Goal: Task Accomplishment & Management: Manage account settings

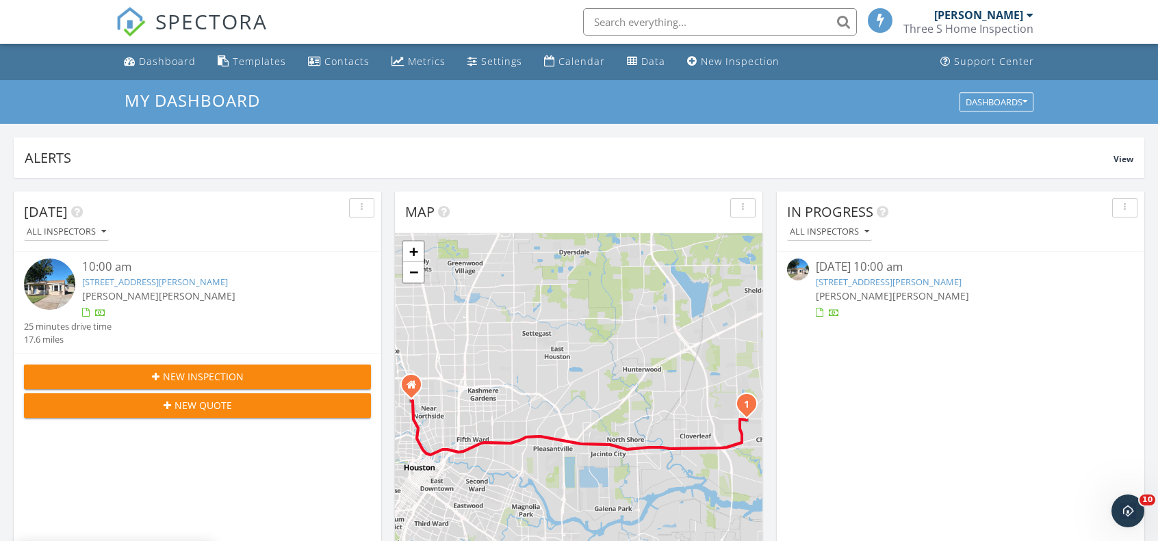
click at [202, 281] on link "815 Casey St, Channelview, TX 77530" at bounding box center [155, 282] width 146 height 12
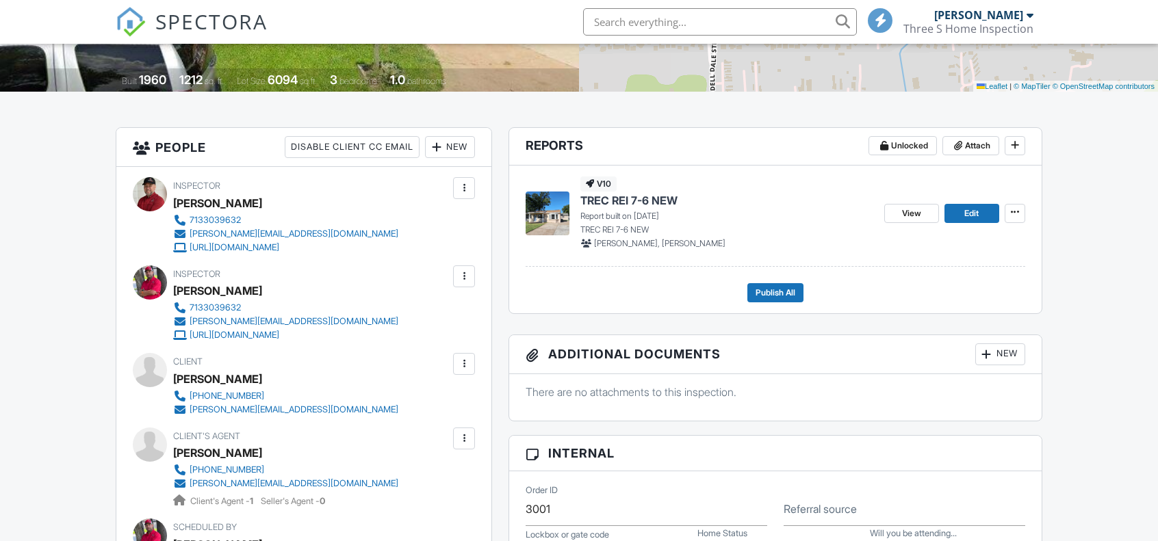
scroll to position [274, 0]
click at [985, 243] on div "View Edit" at bounding box center [954, 213] width 141 height 73
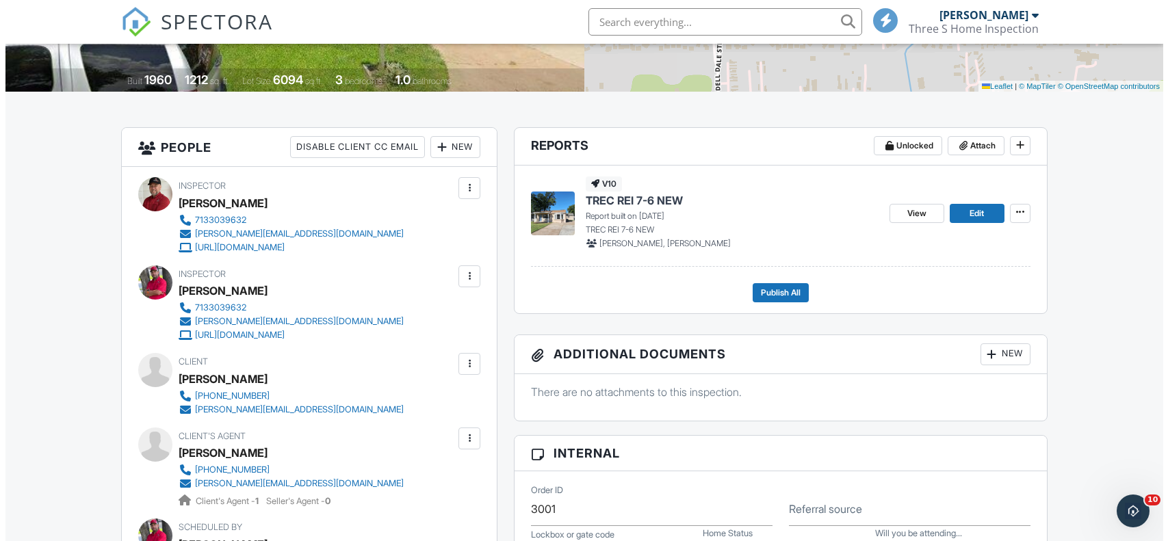
scroll to position [0, 0]
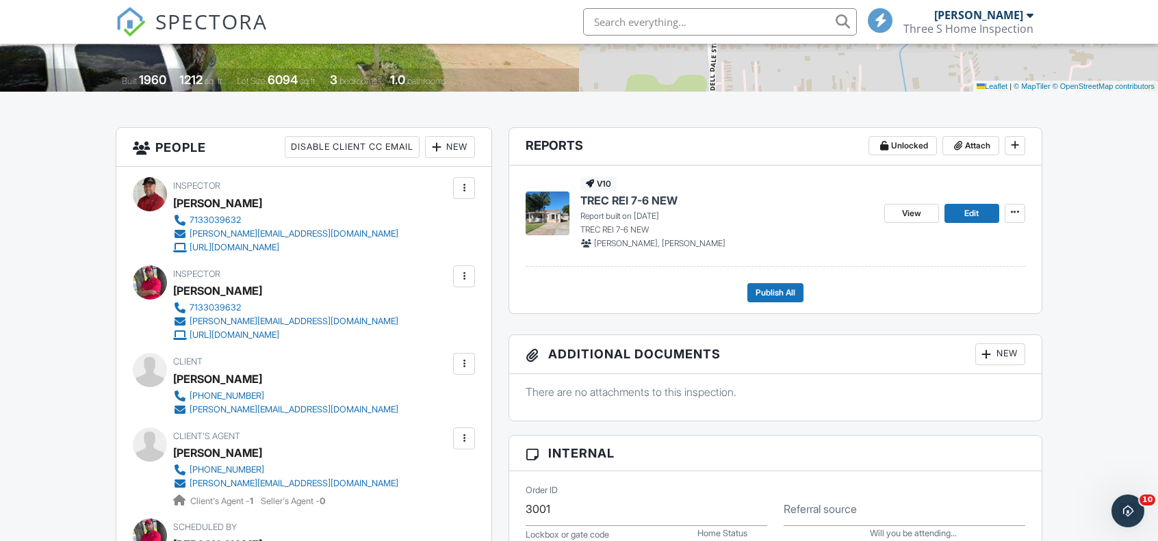
click at [994, 357] on div "New" at bounding box center [1000, 355] width 50 height 22
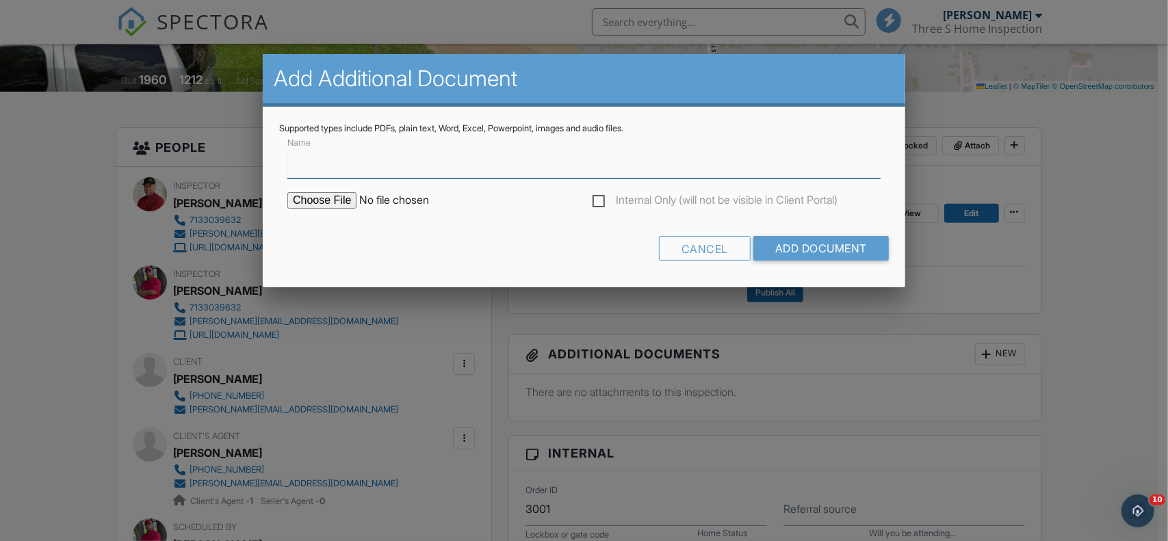
click at [364, 170] on input "Name" at bounding box center [583, 162] width 593 height 34
type input "WDI Report"
click at [313, 203] on input "file" at bounding box center [403, 200] width 233 height 16
type input "C:\fakepath\250928_WDI_0000023977_815_Casey_Street_Channelview_TX_77530.pdf"
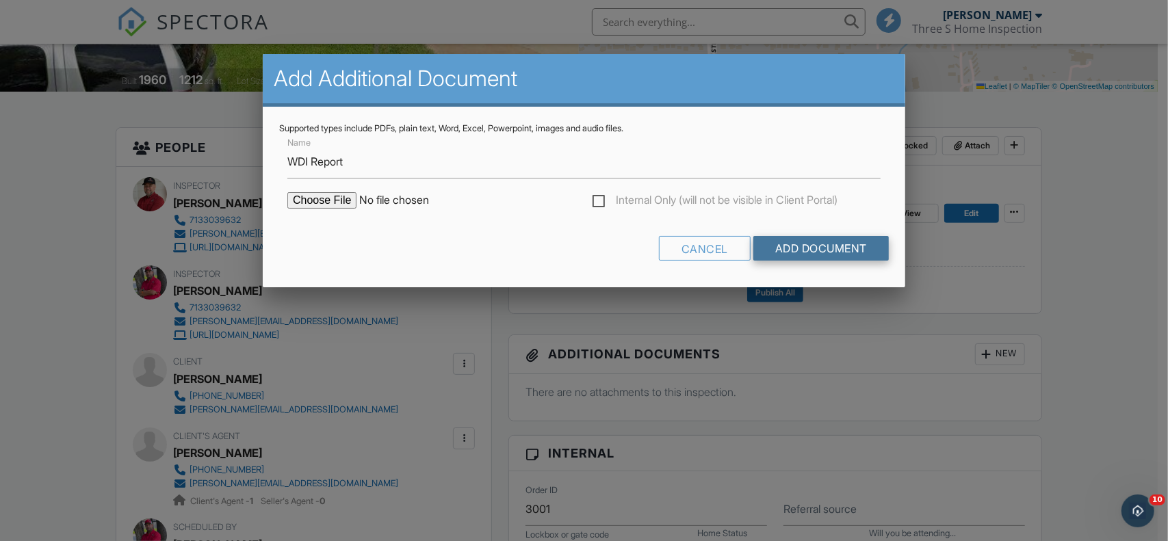
click at [821, 244] on input "Add Document" at bounding box center [820, 248] width 135 height 25
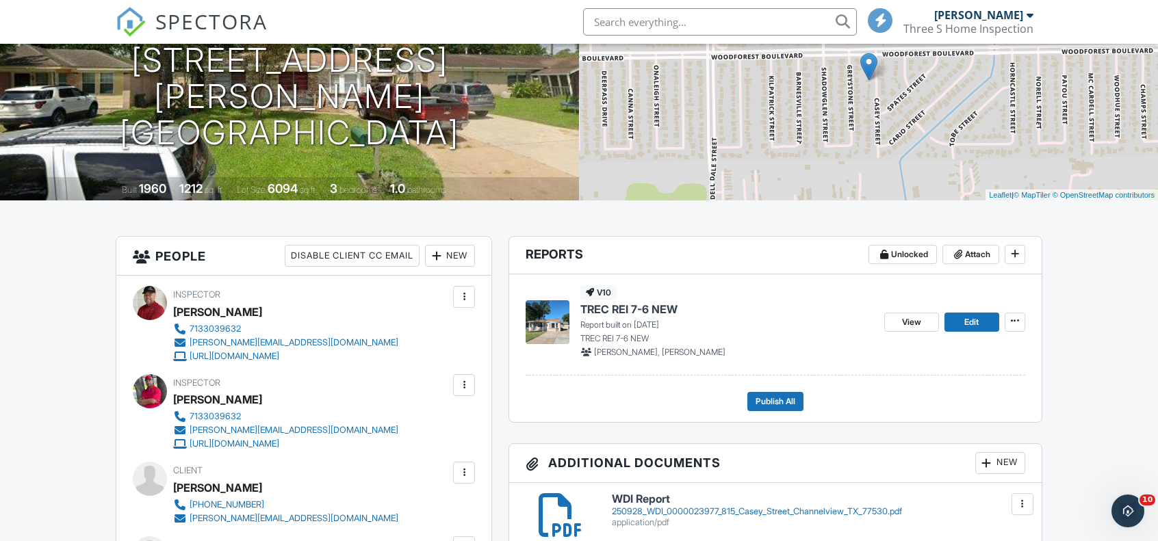
scroll to position [205, 0]
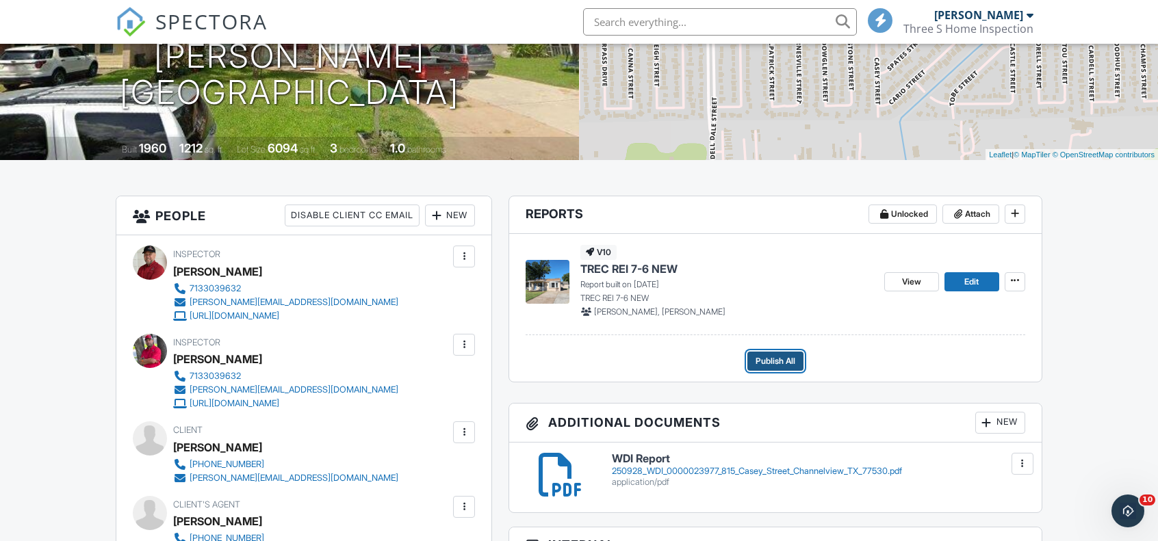
click at [772, 363] on span "Publish All" at bounding box center [776, 361] width 40 height 14
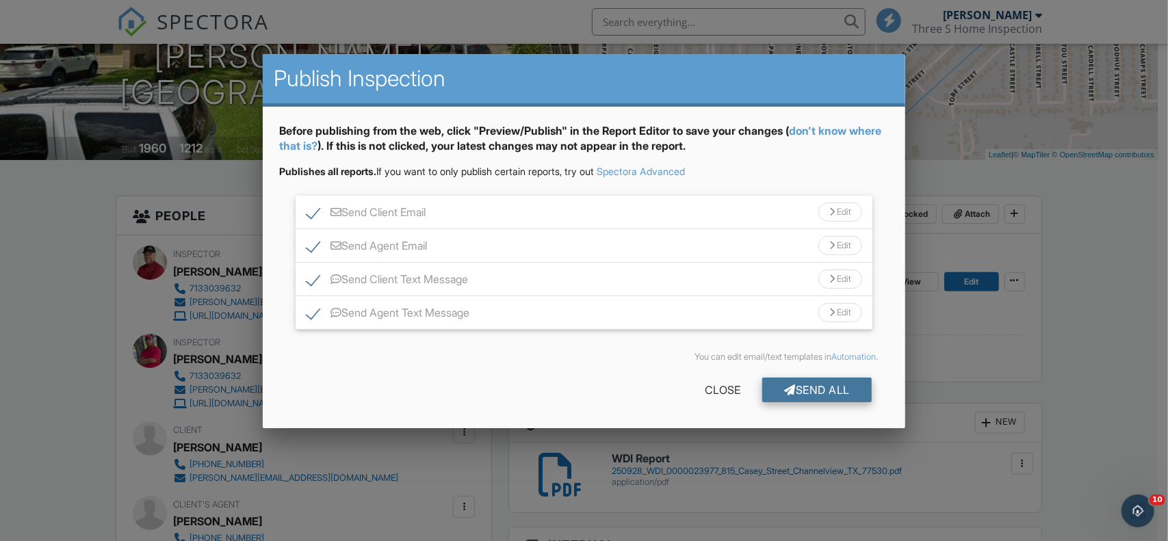
click at [835, 387] on div "Send All" at bounding box center [816, 390] width 109 height 25
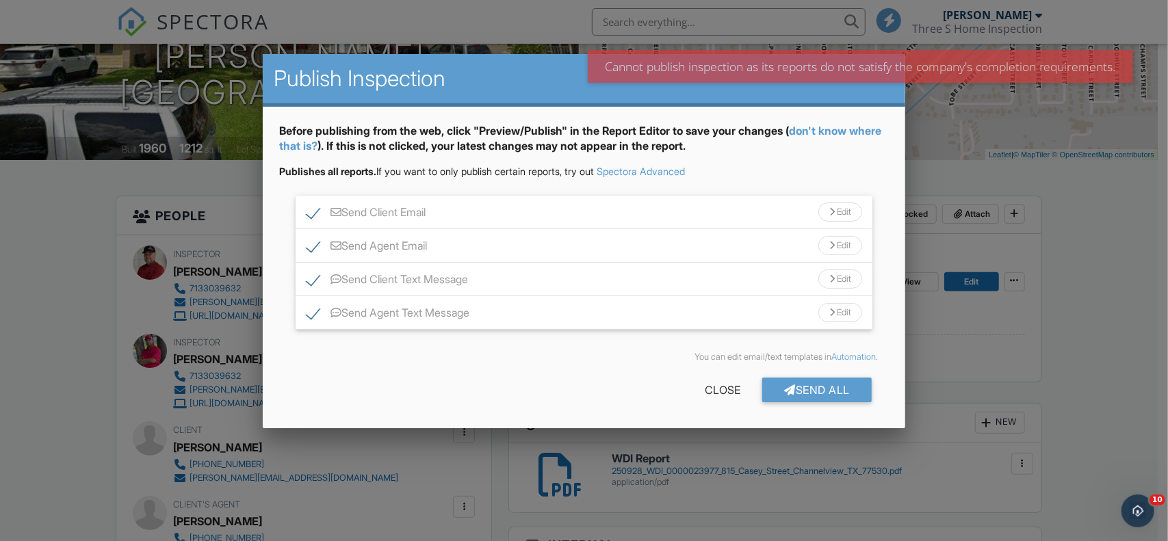
click at [1121, 215] on div at bounding box center [584, 270] width 1168 height 677
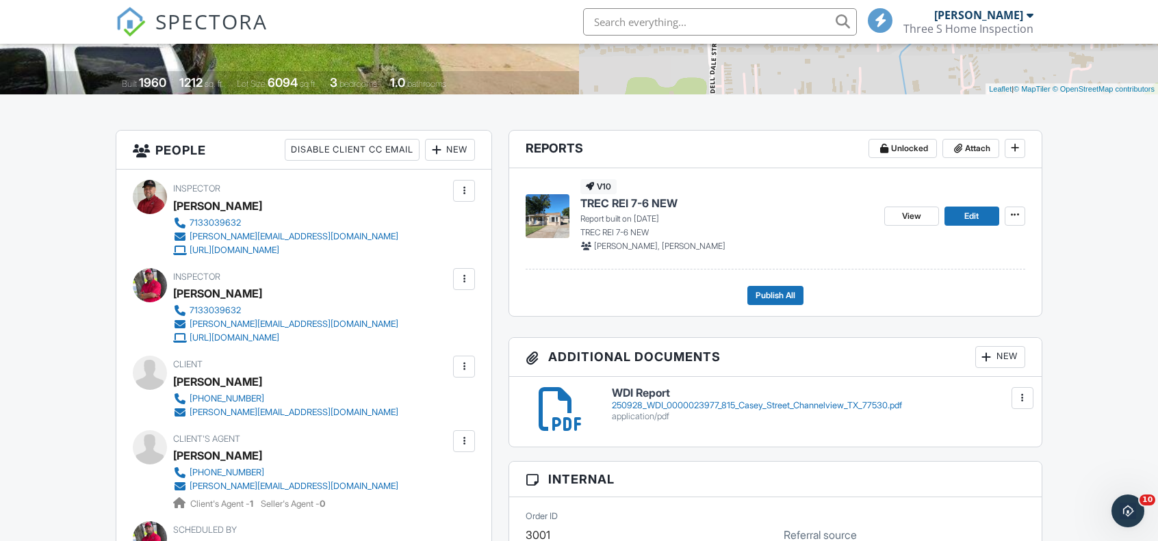
scroll to position [274, 0]
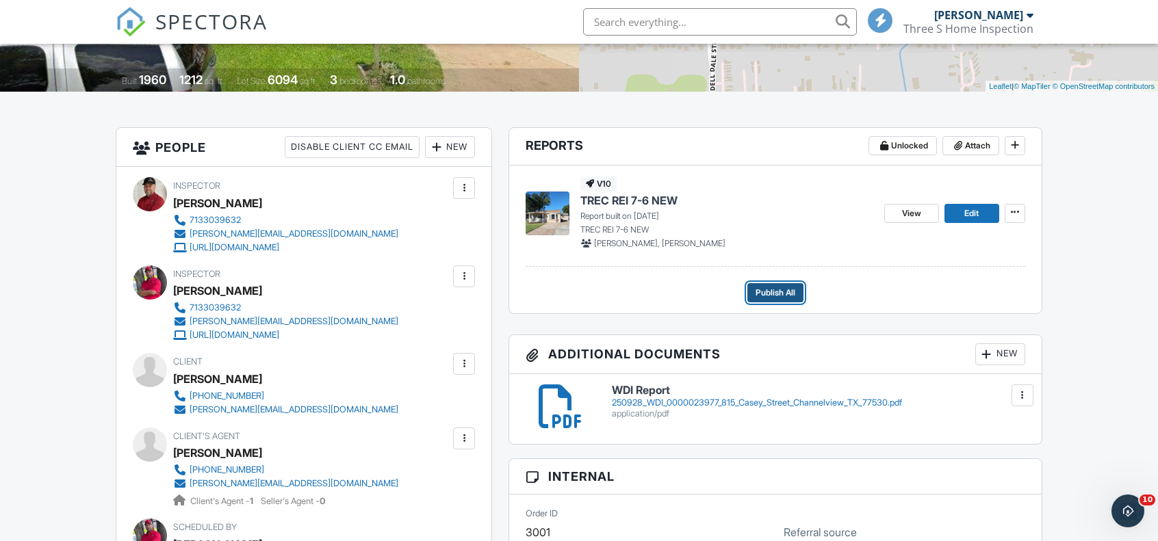
click at [787, 294] on span "Publish All" at bounding box center [776, 293] width 40 height 14
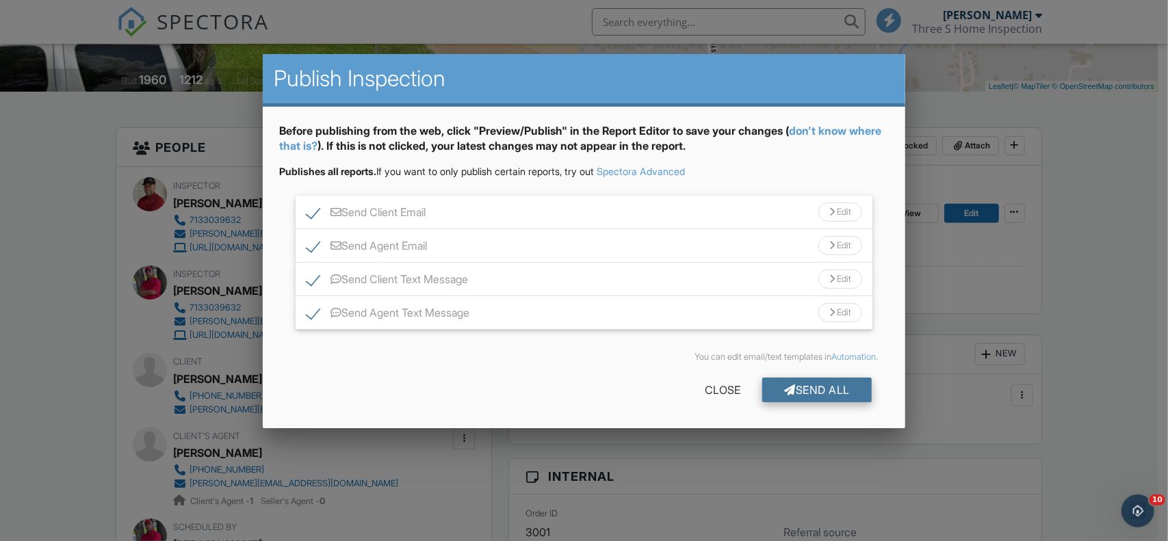
click at [809, 388] on div "Send All" at bounding box center [816, 390] width 109 height 25
click at [1139, 215] on div at bounding box center [584, 270] width 1168 height 677
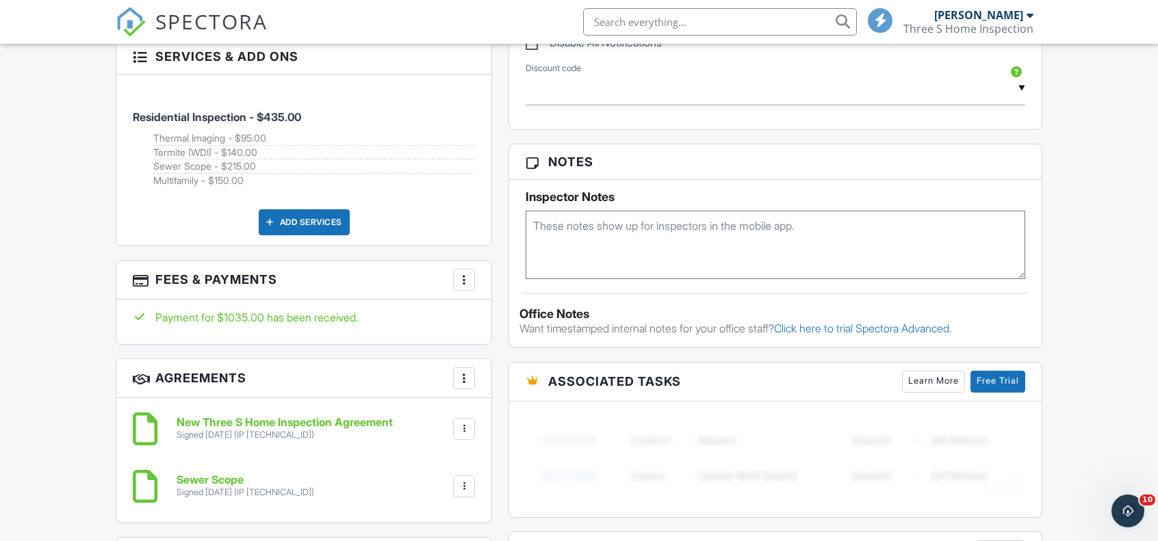
click at [461, 283] on div at bounding box center [464, 280] width 14 height 14
click at [542, 321] on li "Edit Fees & Payments" at bounding box center [533, 322] width 143 height 34
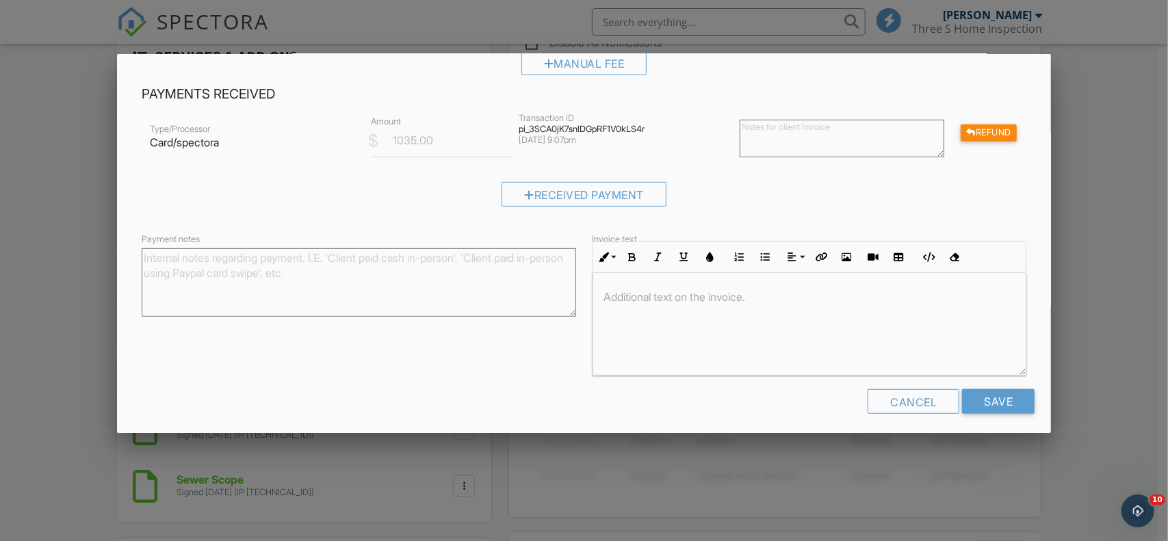
scroll to position [451, 0]
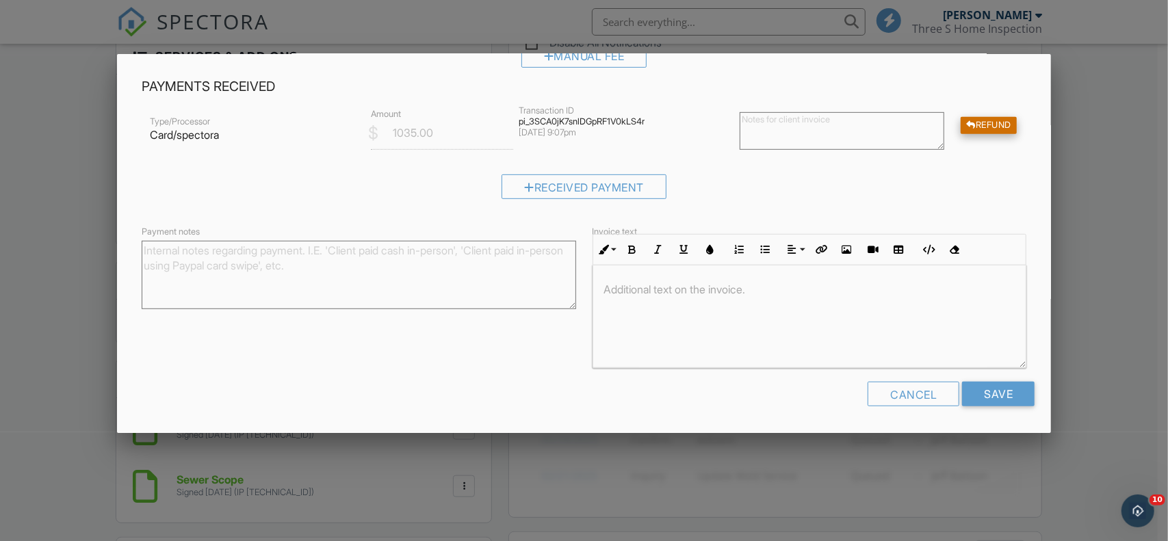
click at [966, 128] on div at bounding box center [971, 125] width 10 height 9
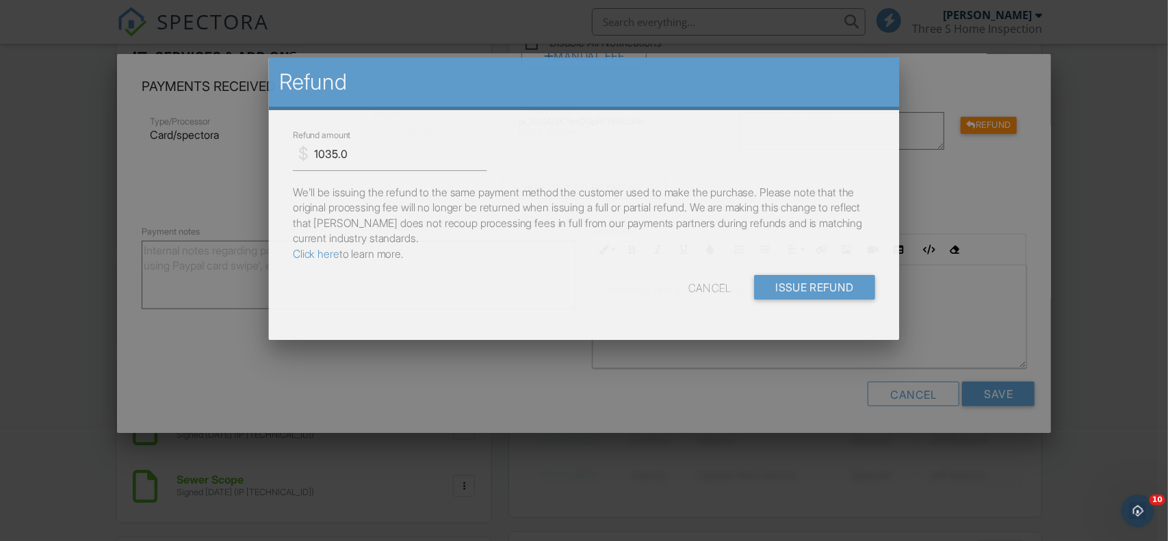
scroll to position [0, 0]
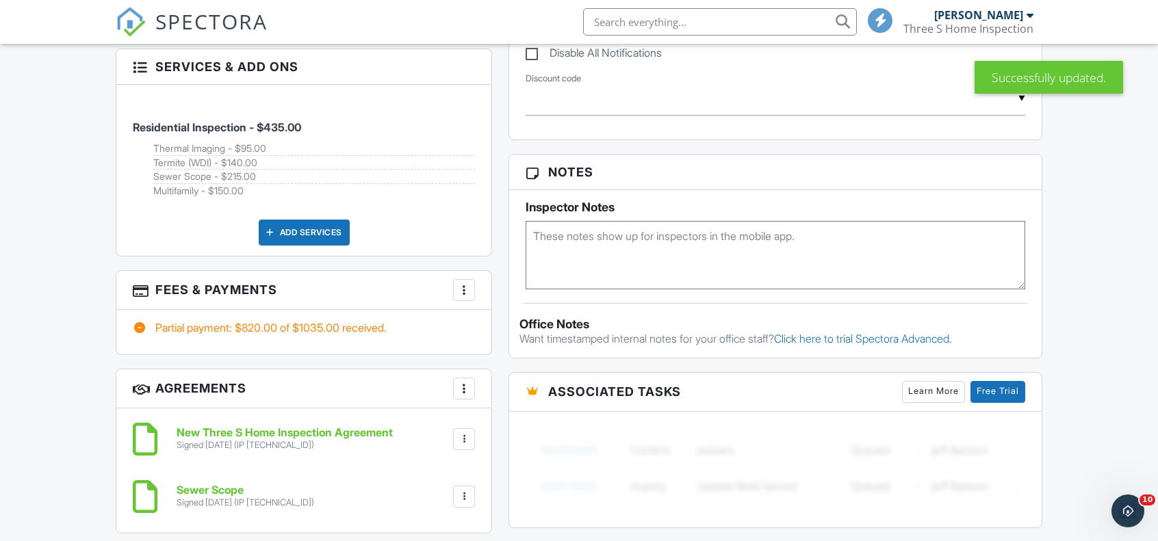
click at [472, 285] on div "More" at bounding box center [464, 290] width 22 height 22
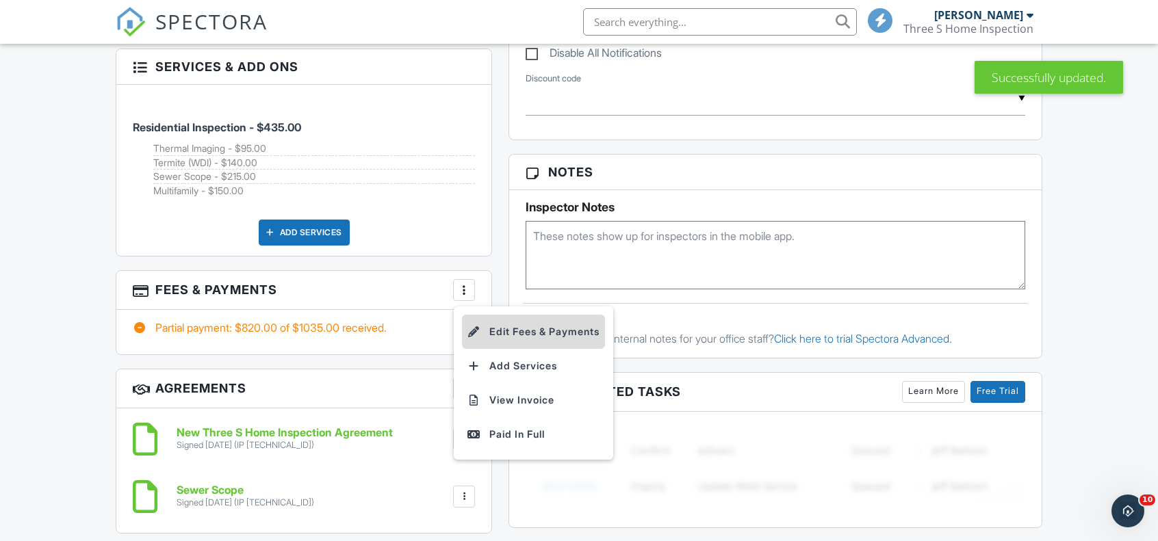
click at [530, 326] on li "Edit Fees & Payments" at bounding box center [533, 332] width 143 height 34
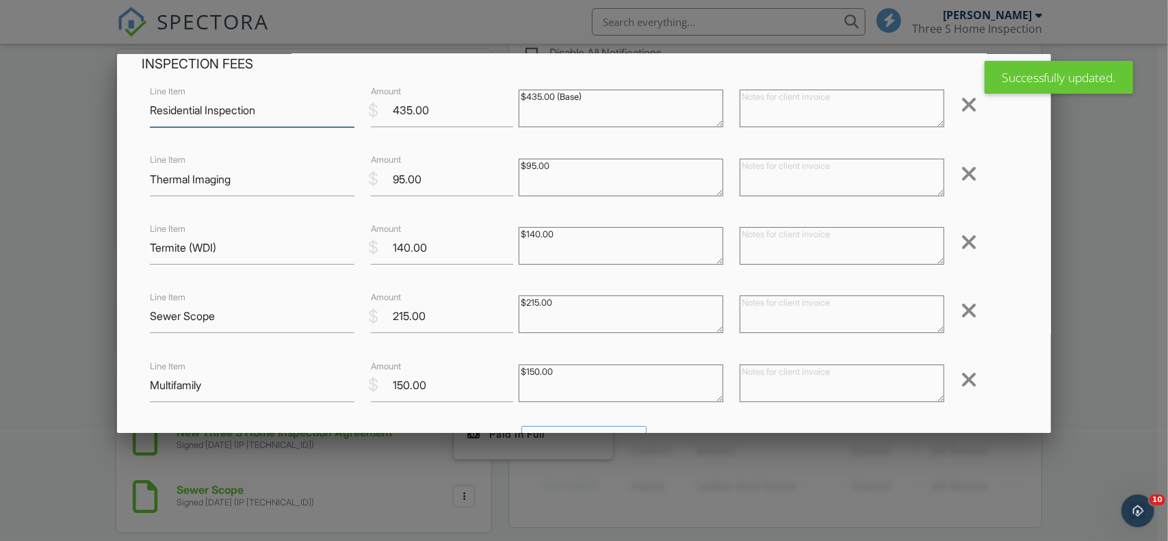
scroll to position [68, 0]
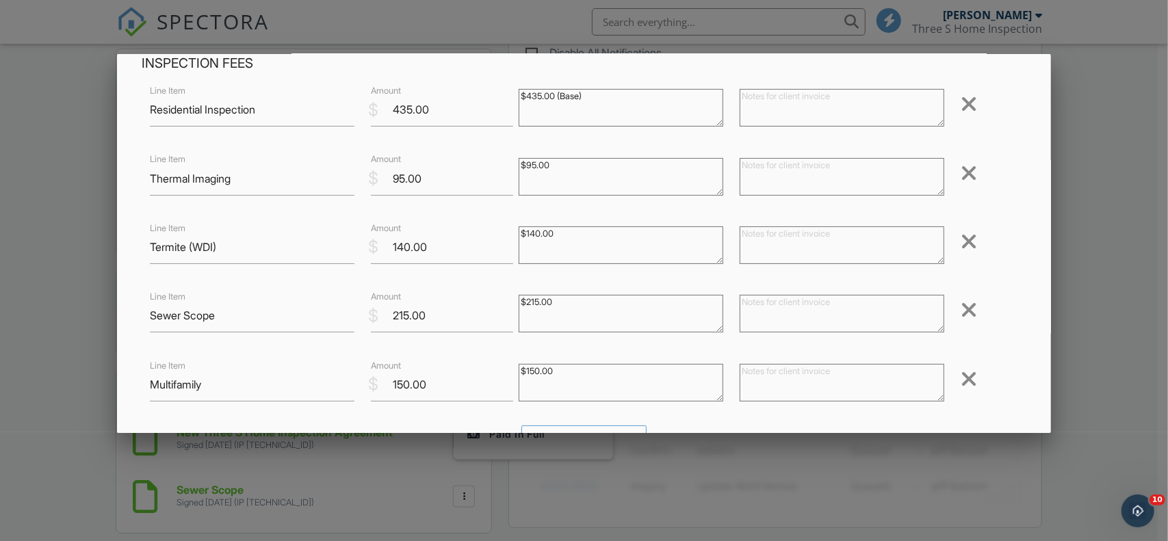
click at [961, 314] on div at bounding box center [969, 310] width 16 height 22
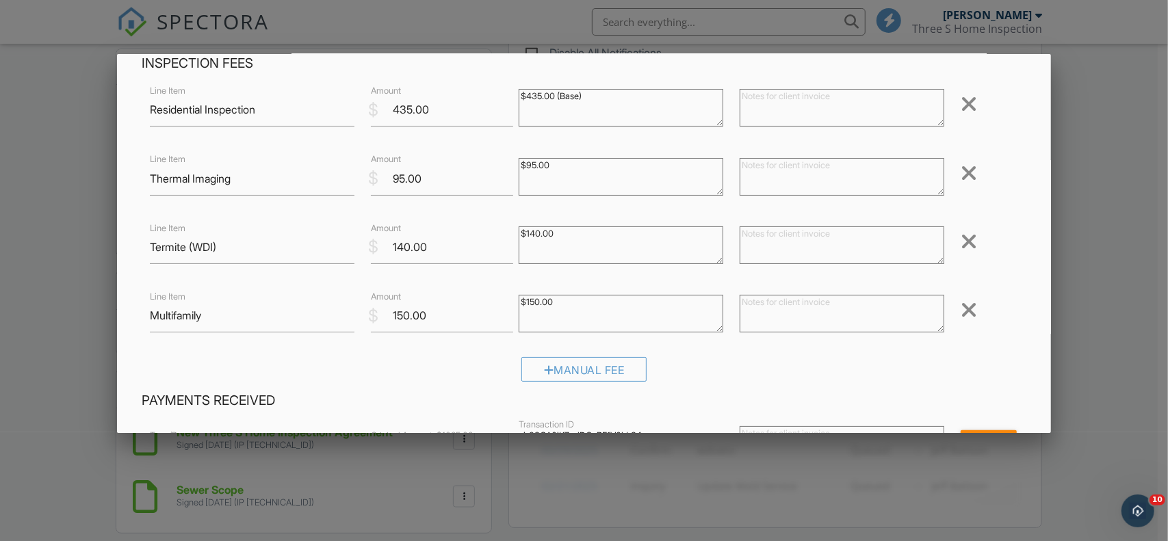
scroll to position [382, 0]
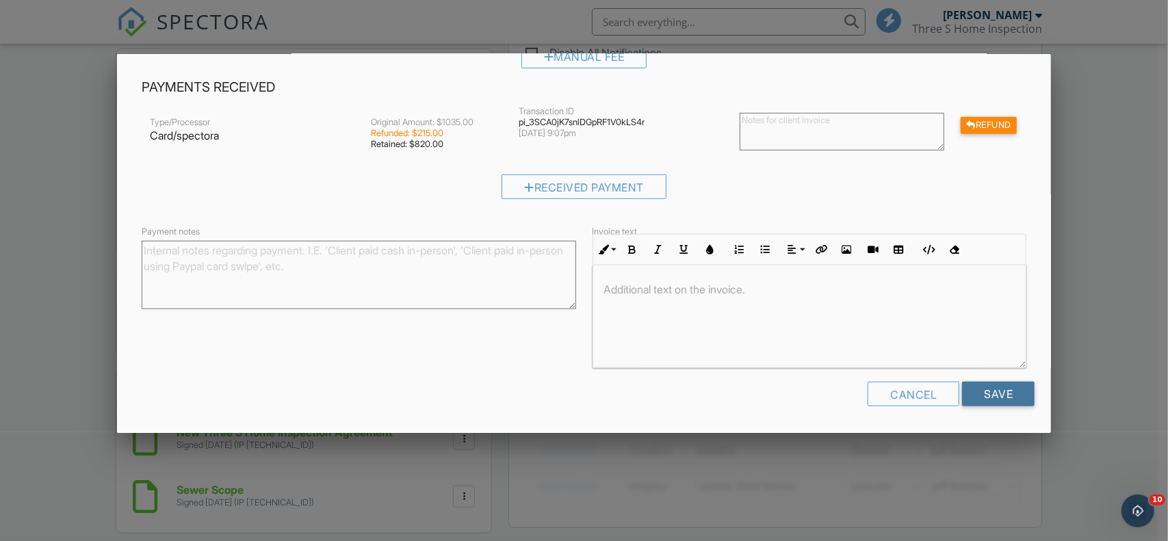
click at [970, 383] on input "Save" at bounding box center [998, 394] width 73 height 25
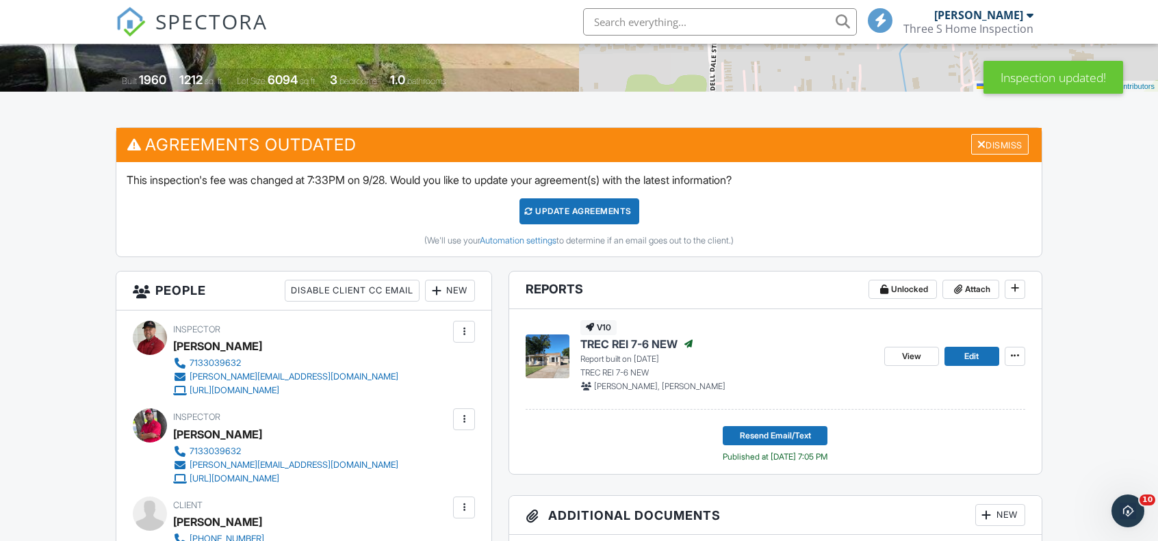
click at [1013, 150] on div "Dismiss" at bounding box center [999, 144] width 57 height 21
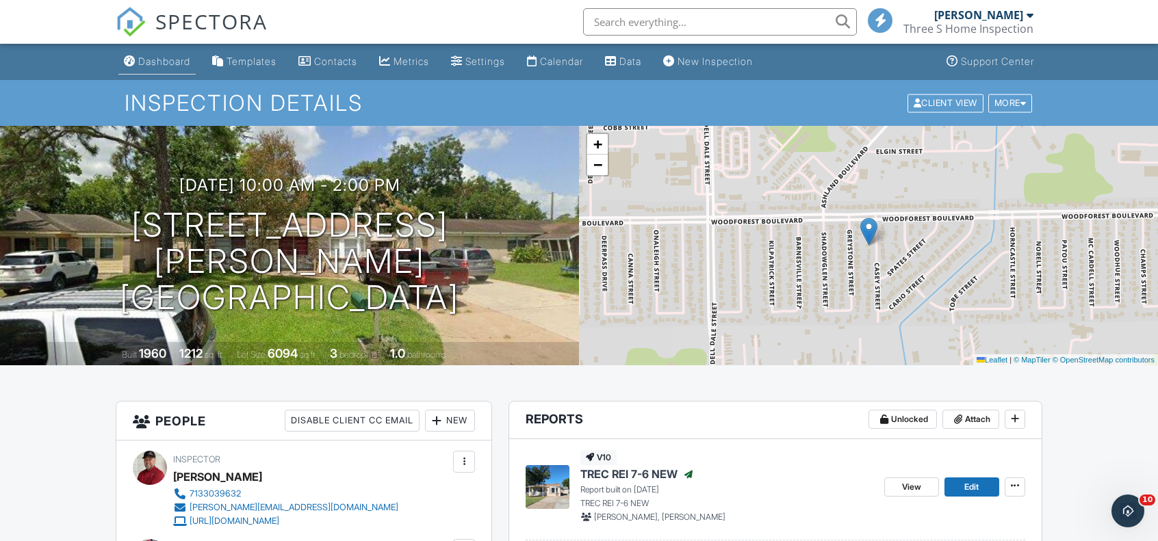
click at [175, 66] on div "Dashboard" at bounding box center [164, 61] width 52 height 12
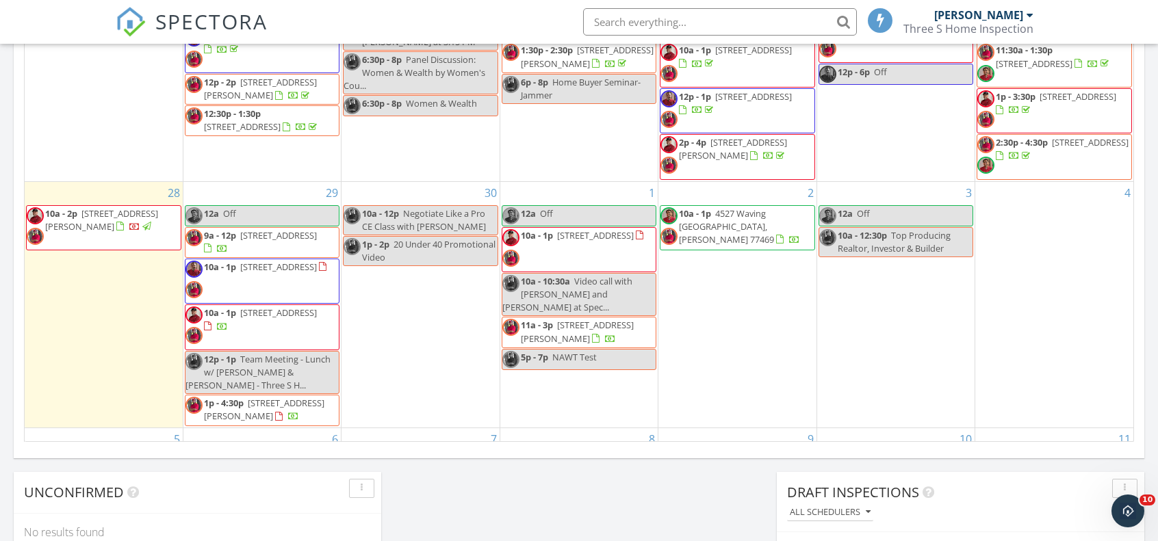
scroll to position [890, 0]
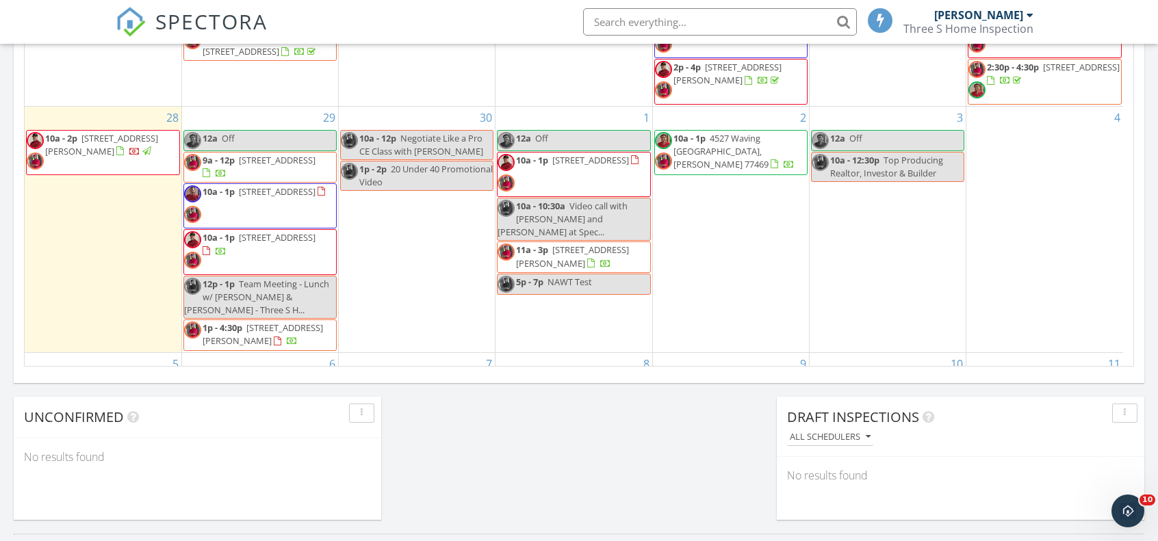
click at [229, 160] on span "9a - 12p" at bounding box center [219, 160] width 32 height 12
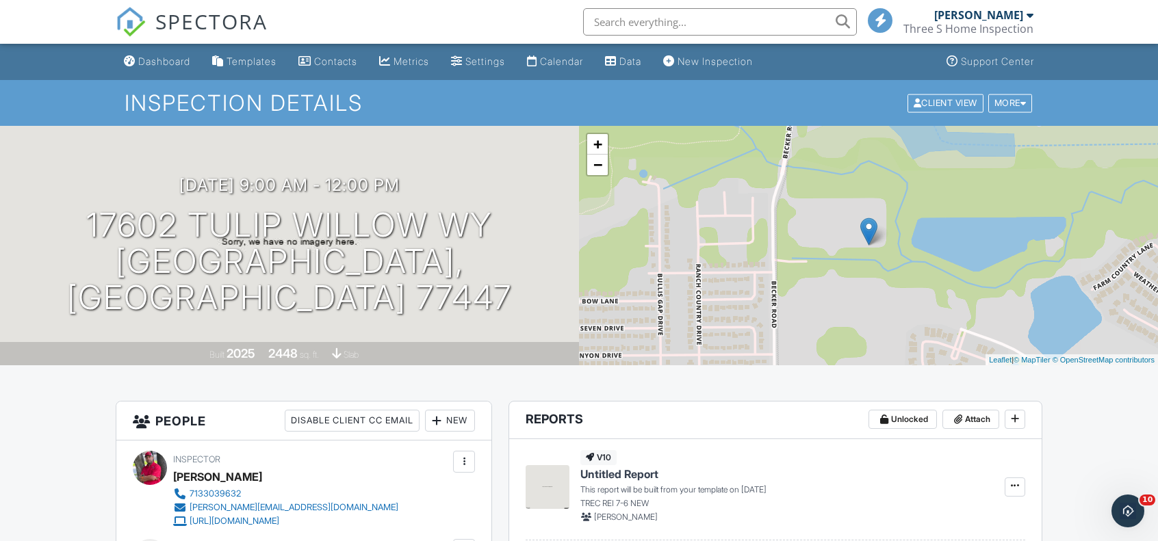
click at [160, 66] on div "Dashboard" at bounding box center [164, 61] width 52 height 12
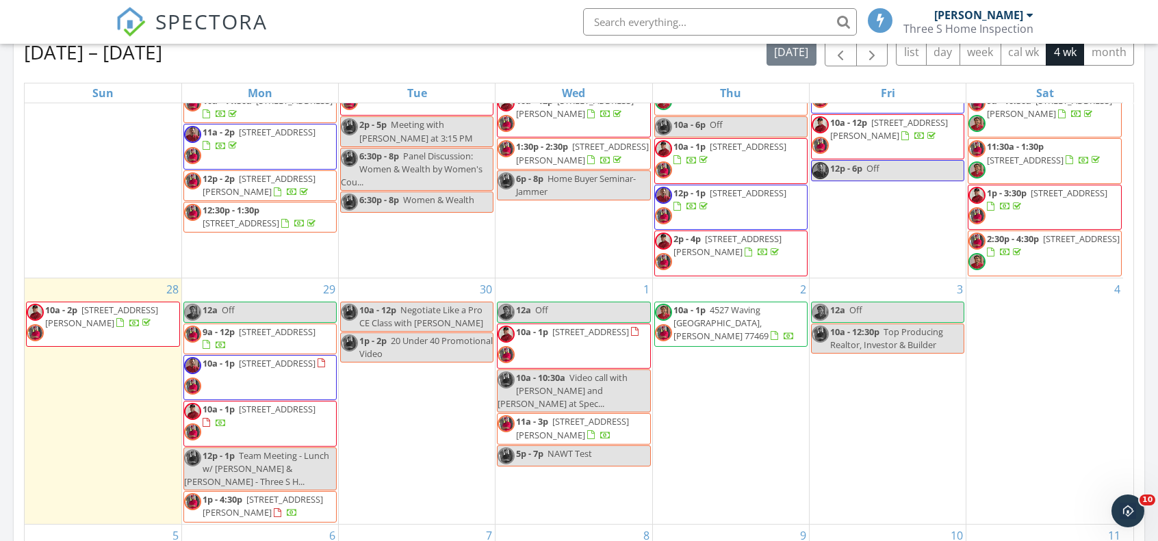
scroll to position [121, 0]
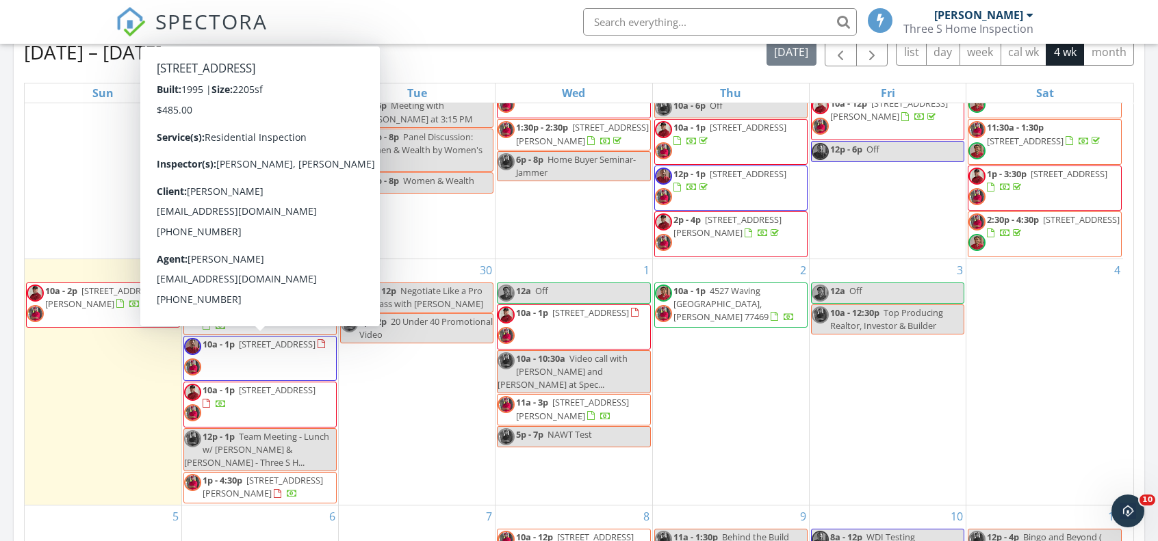
click at [220, 341] on span "10a - 1p" at bounding box center [219, 344] width 32 height 12
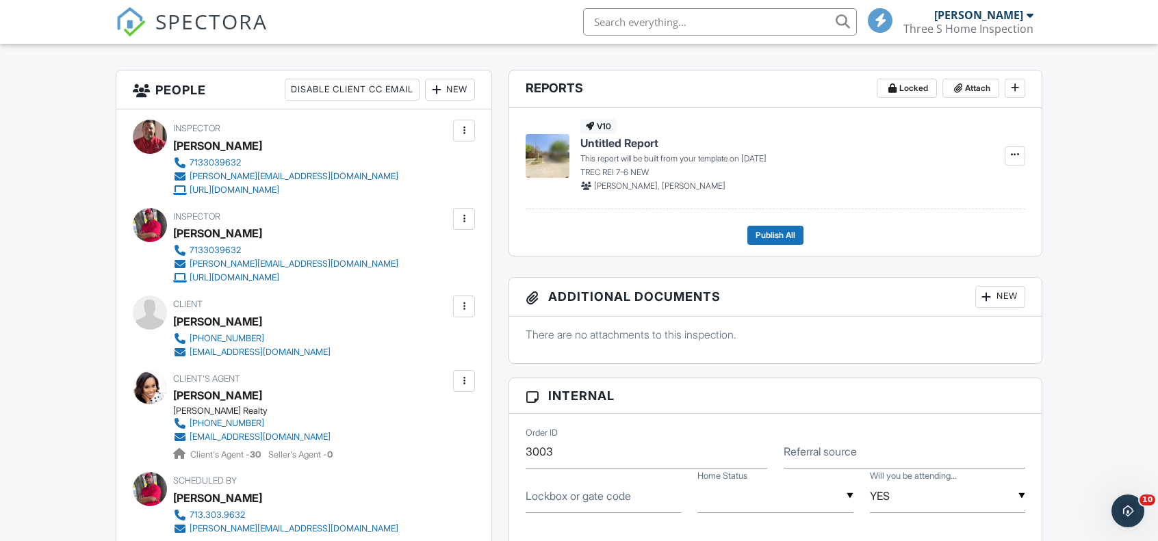
click at [473, 309] on div at bounding box center [464, 307] width 22 height 22
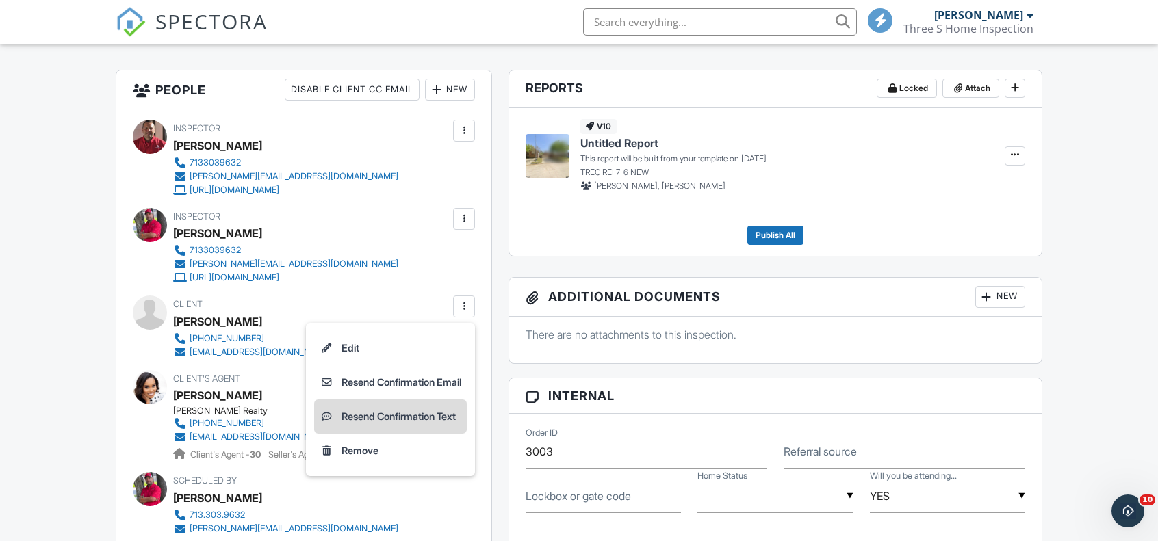
click at [390, 409] on li "Resend Confirmation Text" at bounding box center [390, 417] width 153 height 34
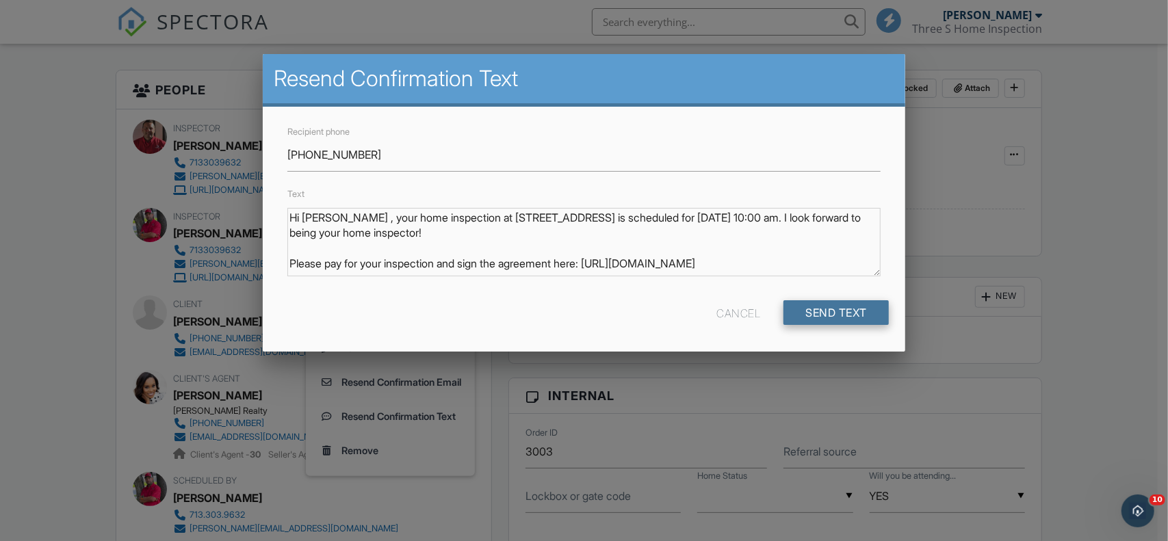
click at [871, 312] on input "Send Text" at bounding box center [836, 312] width 105 height 25
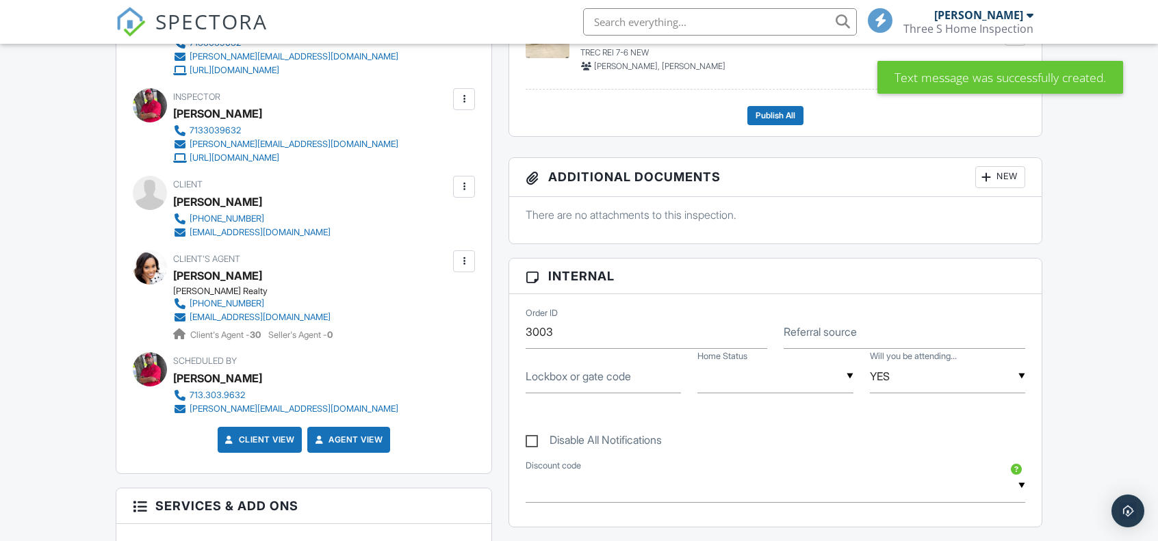
click at [466, 191] on div at bounding box center [464, 187] width 14 height 14
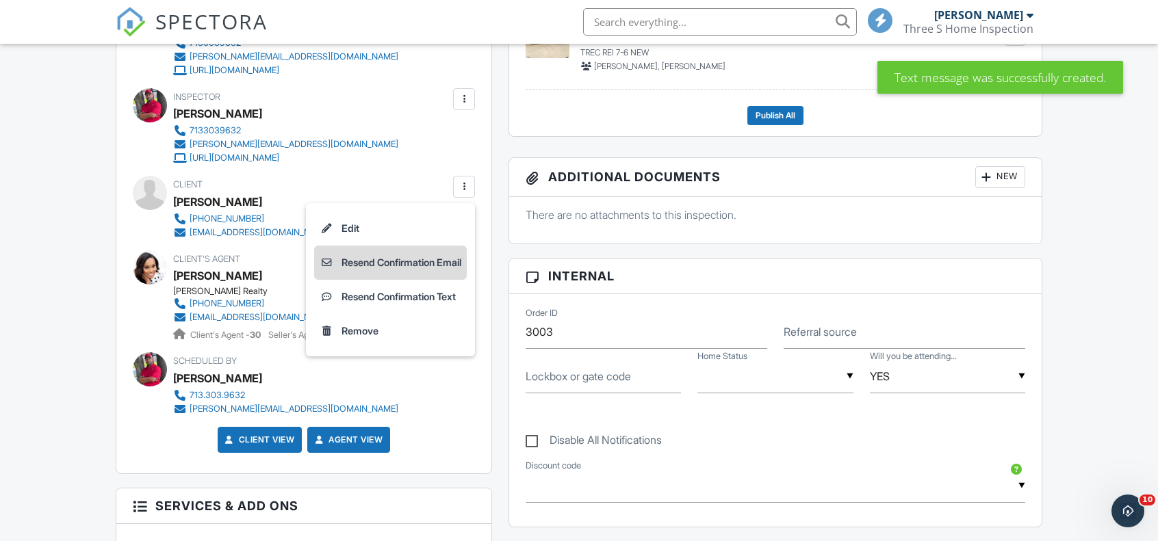
click at [433, 266] on li "Resend Confirmation Email" at bounding box center [390, 263] width 153 height 34
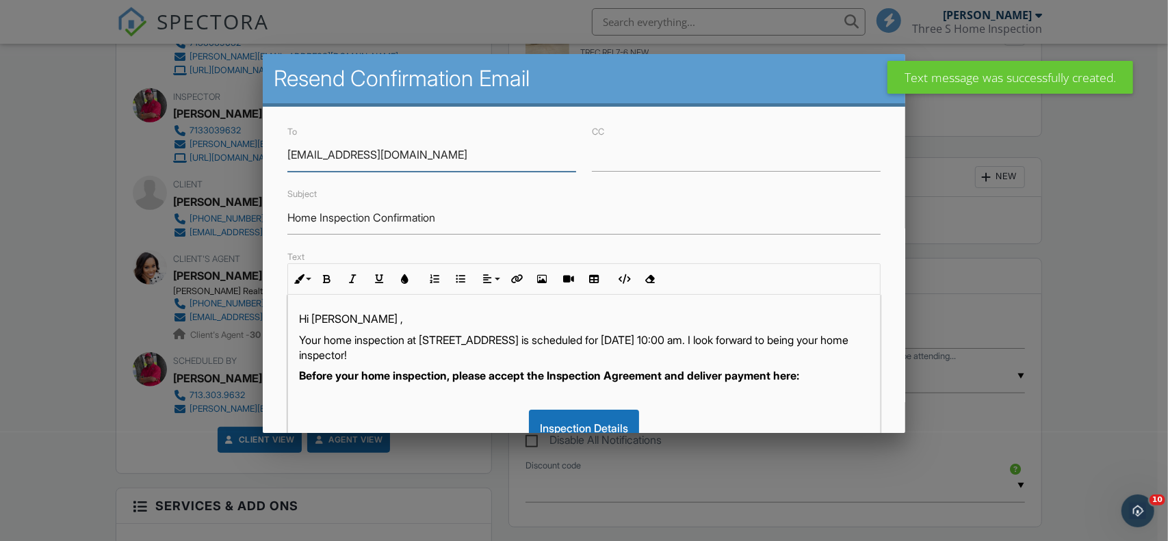
scroll to position [292, 0]
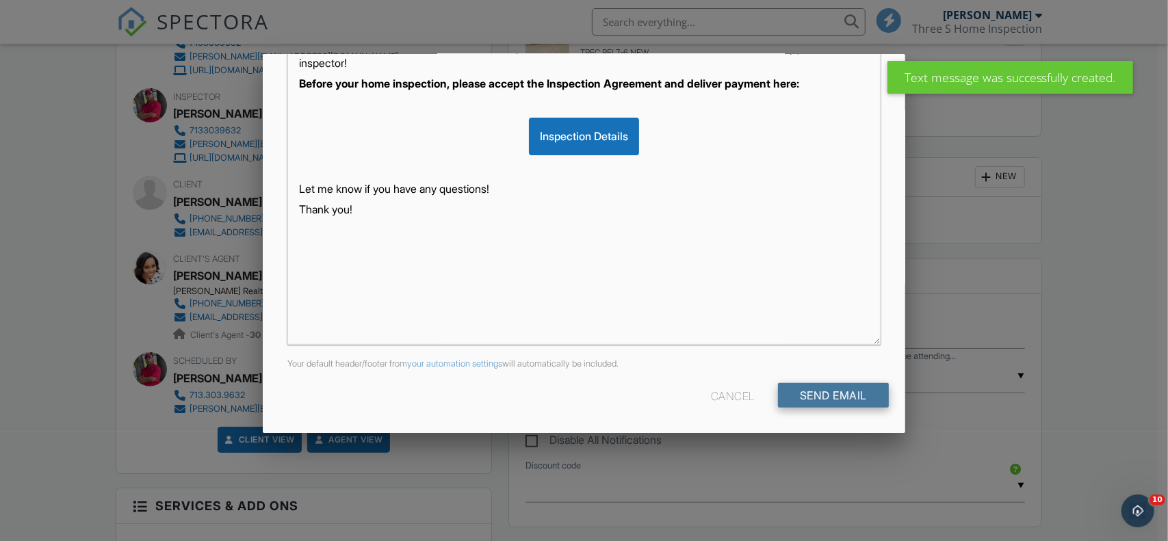
click at [797, 397] on input "Send Email" at bounding box center [833, 395] width 111 height 25
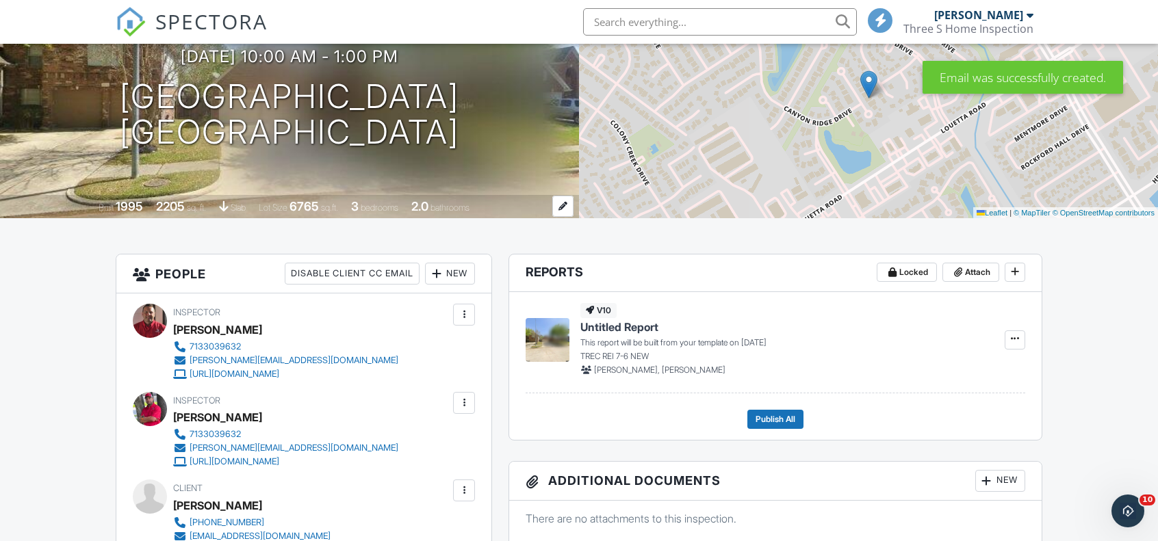
scroll to position [137, 0]
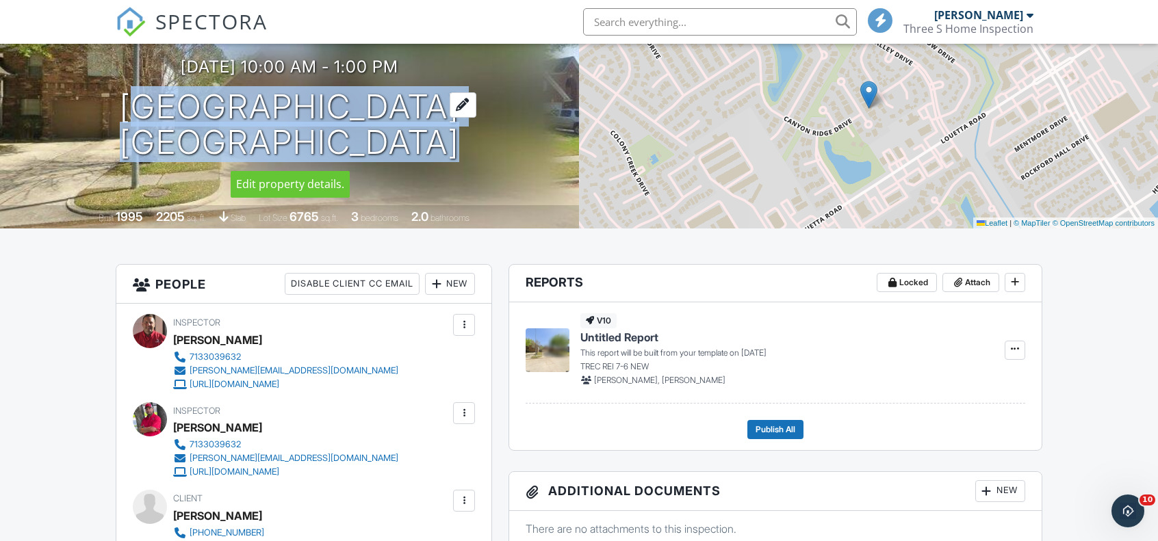
drag, startPoint x: 73, startPoint y: 105, endPoint x: 482, endPoint y: 99, distance: 409.3
click at [482, 99] on div "[DATE] 10:00 am - 1:00 pm 16902 Valley Palms Dr [GEOGRAPHIC_DATA]" at bounding box center [289, 108] width 579 height 103
copy h1 "[STREET_ADDRESS][PERSON_NAME]"
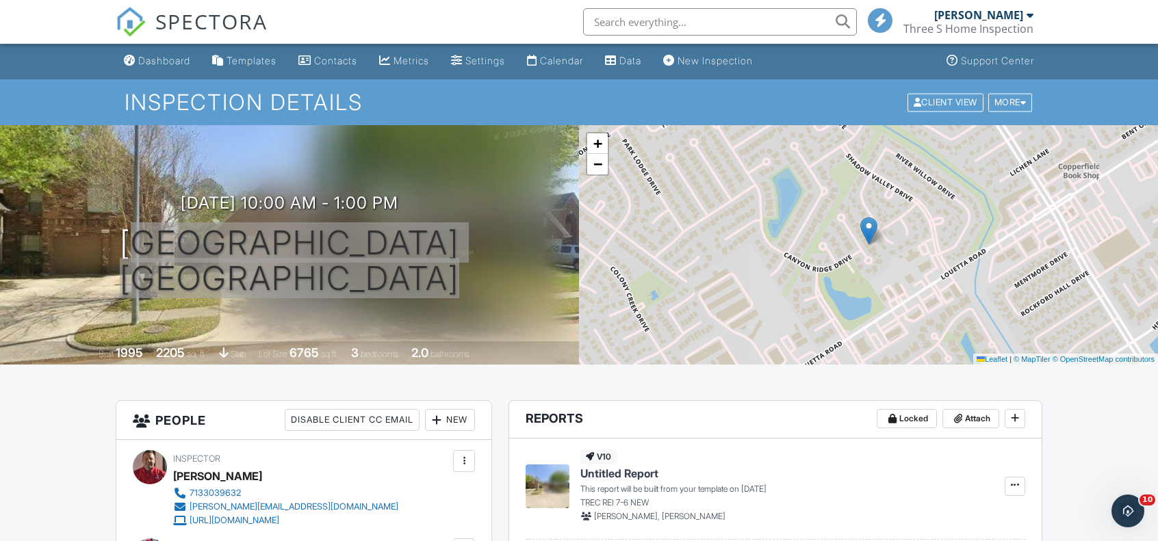
scroll to position [0, 0]
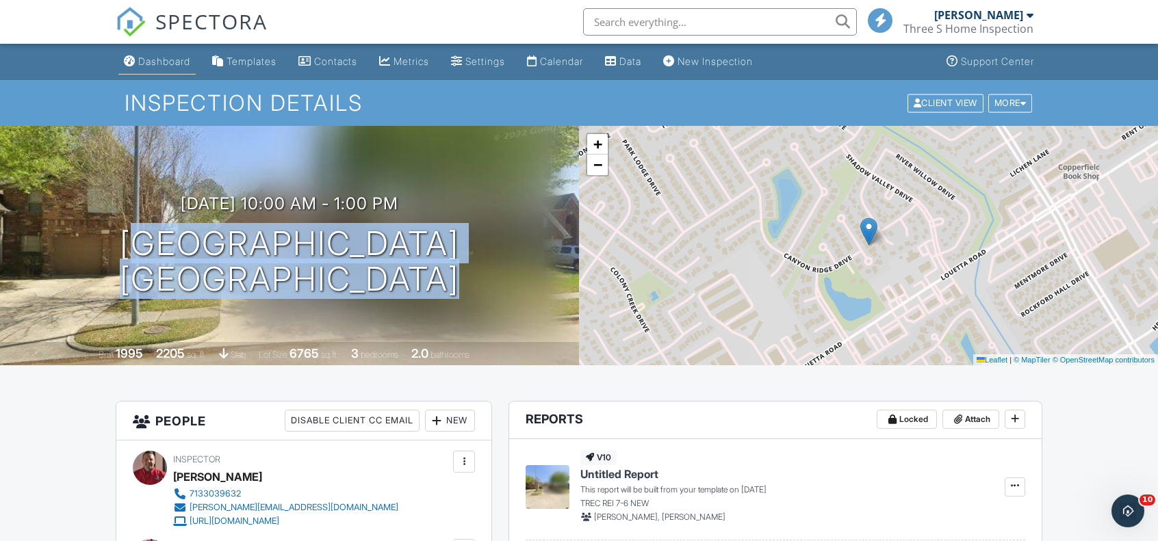
click at [152, 62] on div "Dashboard" at bounding box center [164, 61] width 52 height 12
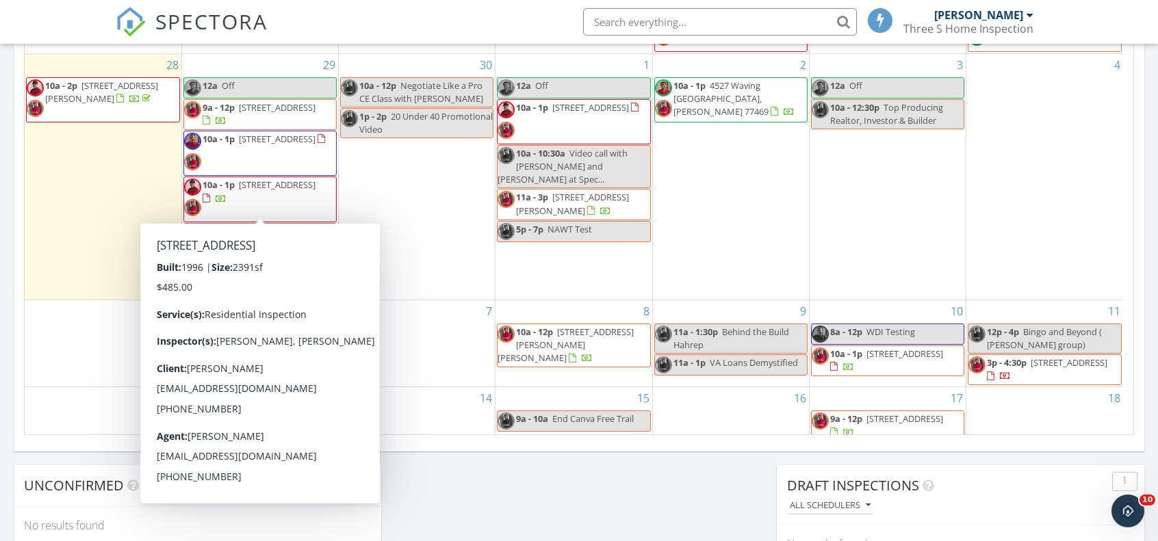
click at [239, 190] on span "911 E Hampton Dr, Pearland 77584" at bounding box center [277, 185] width 77 height 12
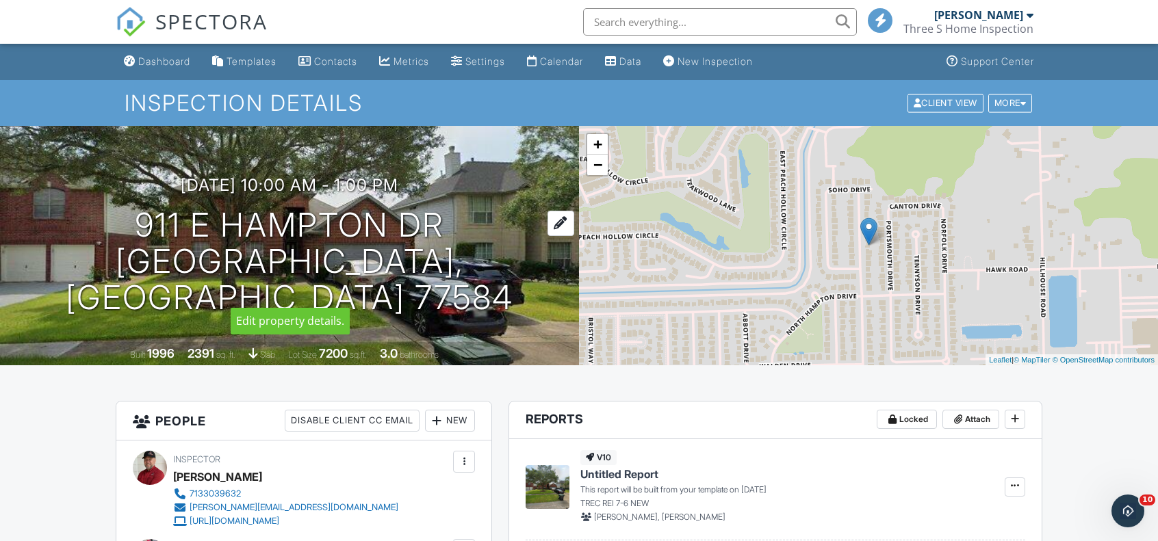
drag, startPoint x: 120, startPoint y: 249, endPoint x: 439, endPoint y: 242, distance: 318.3
click at [439, 242] on h1 "911 E Hampton Dr Pearland, TX 77584" at bounding box center [289, 261] width 535 height 108
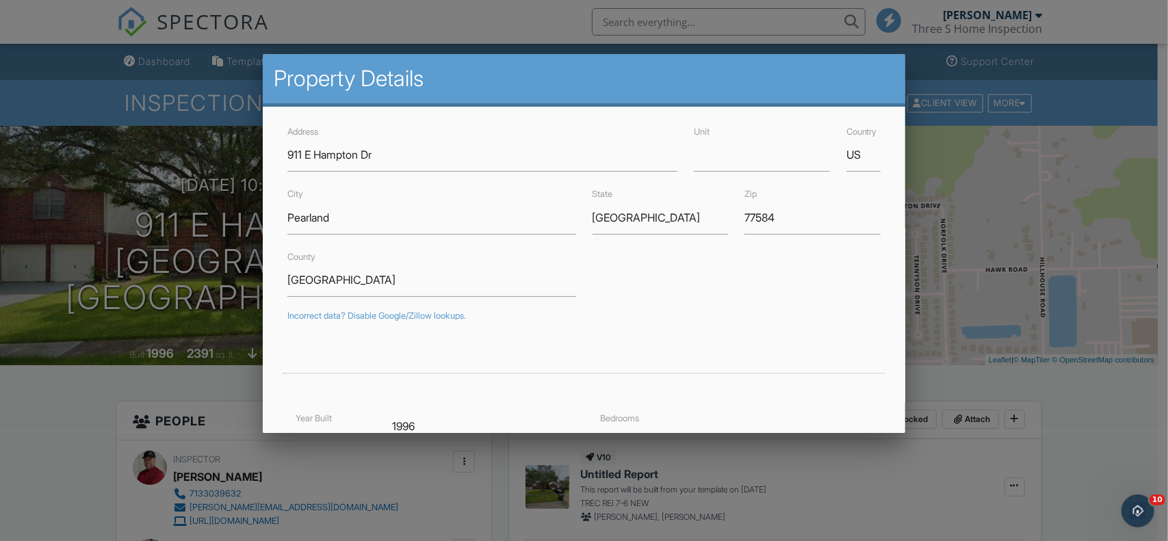
click at [37, 422] on div at bounding box center [584, 270] width 1168 height 677
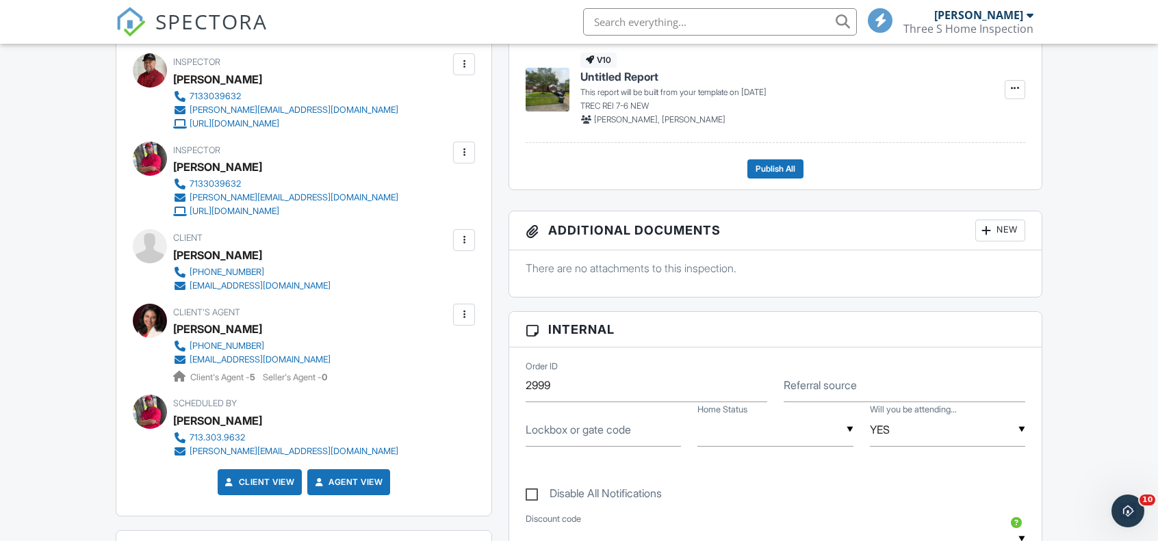
scroll to position [411, 0]
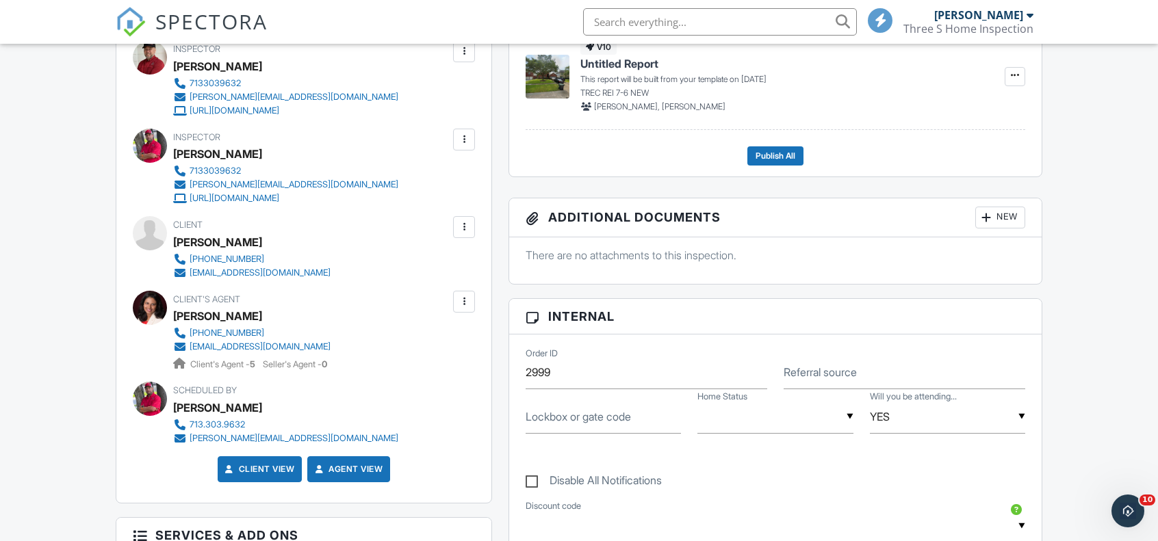
click at [584, 412] on label "Lockbox or gate code" at bounding box center [578, 416] width 105 height 15
click at [584, 412] on input "Lockbox or gate code" at bounding box center [603, 417] width 155 height 34
type input "4812"
click at [768, 430] on div "▼ Vacant Occupied Vacant Occupied" at bounding box center [774, 417] width 155 height 34
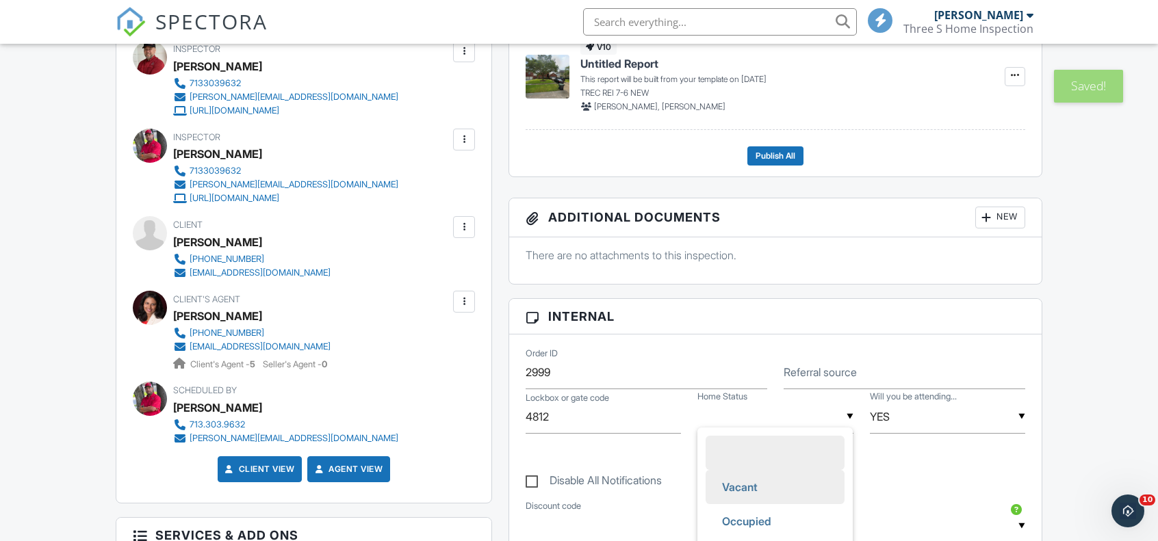
click at [754, 488] on span "Vacant" at bounding box center [739, 487] width 57 height 34
type input "Vacant"
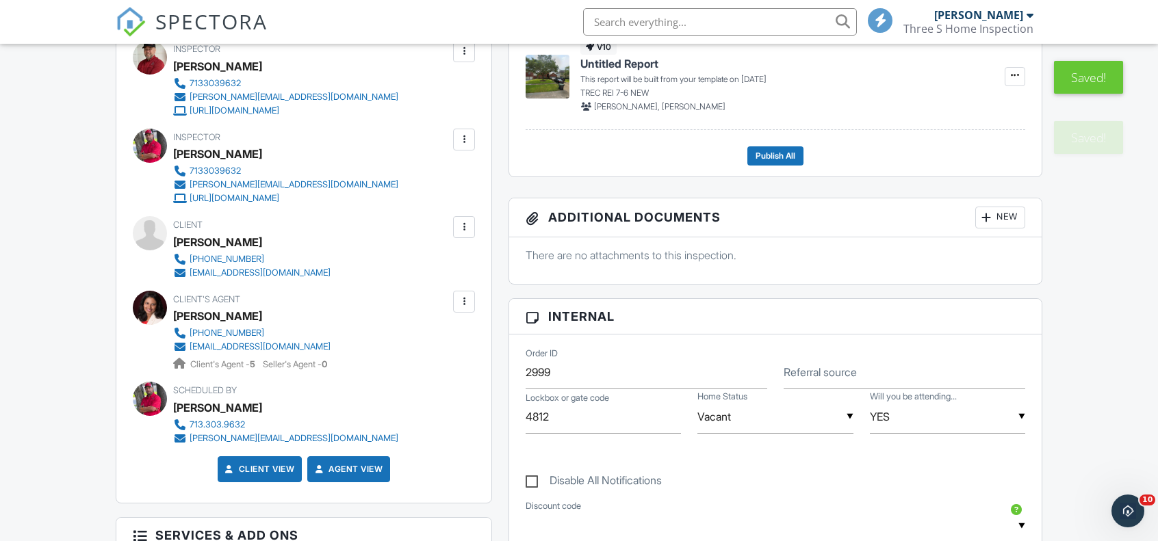
click at [896, 493] on div "Disable All Notifications" at bounding box center [775, 473] width 516 height 51
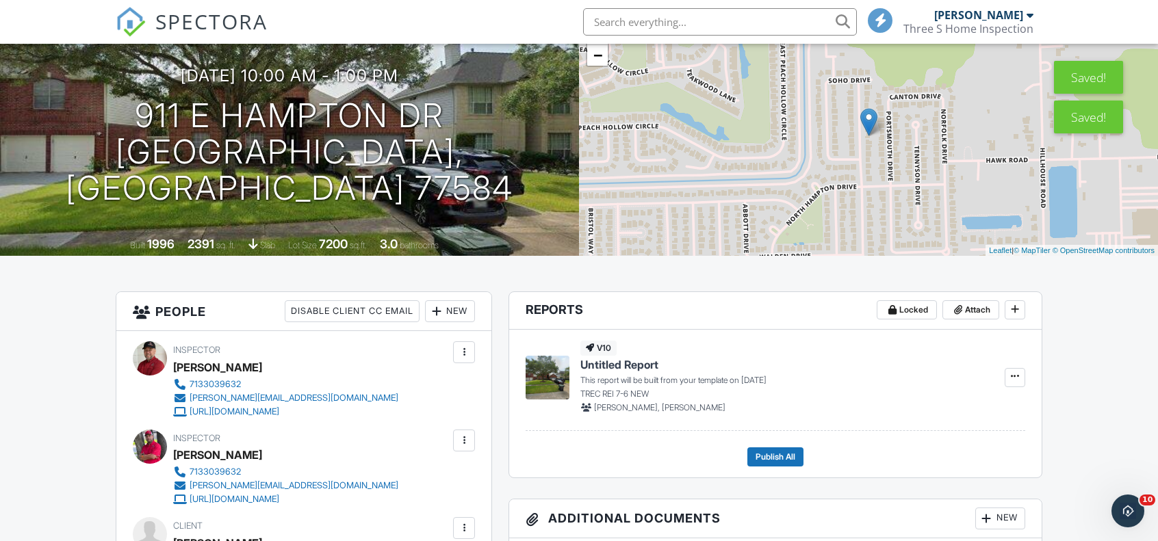
scroll to position [0, 0]
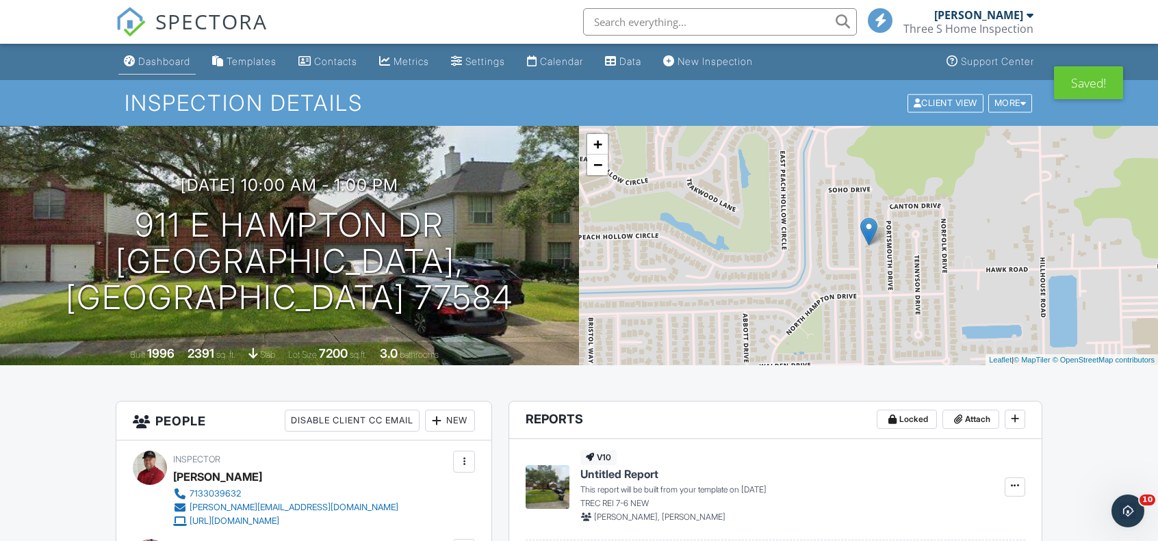
click at [164, 52] on link "Dashboard" at bounding box center [156, 61] width 77 height 25
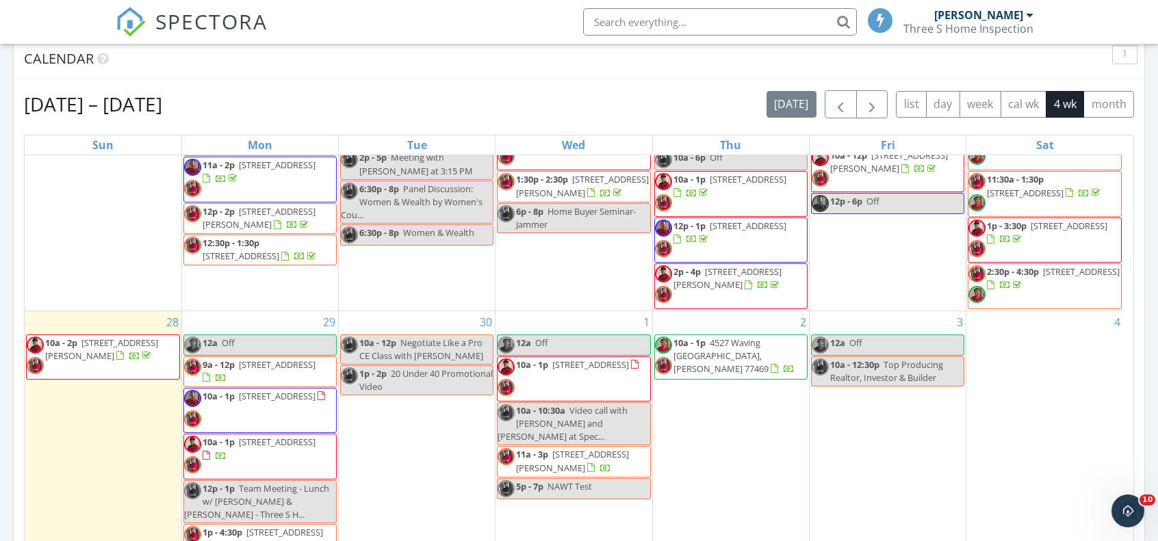
scroll to position [684, 0]
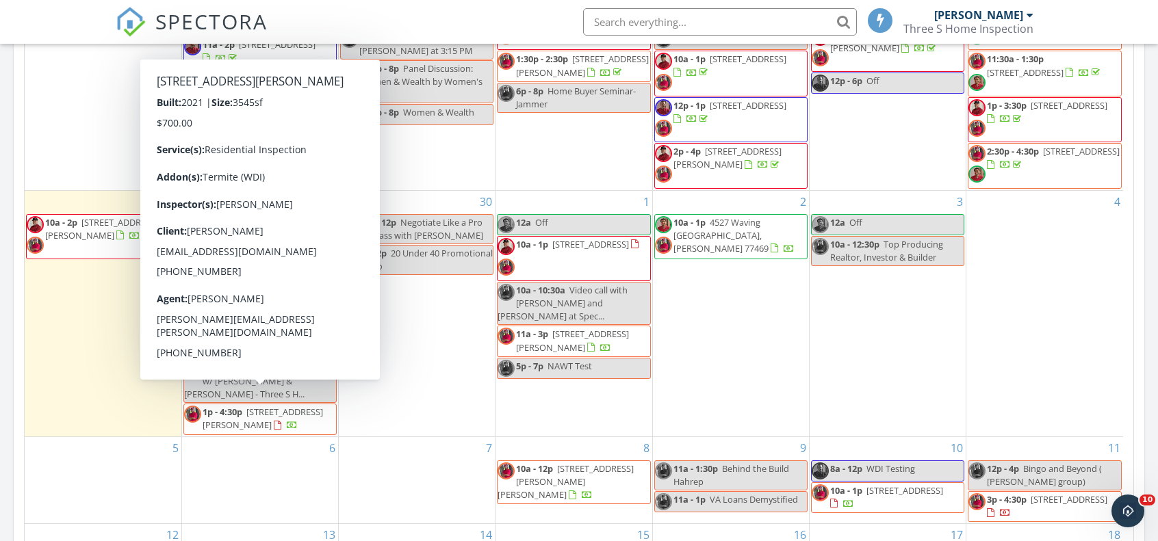
click at [267, 406] on span "25142 W Tara Plantation Dr, Tomball 77375" at bounding box center [263, 418] width 120 height 25
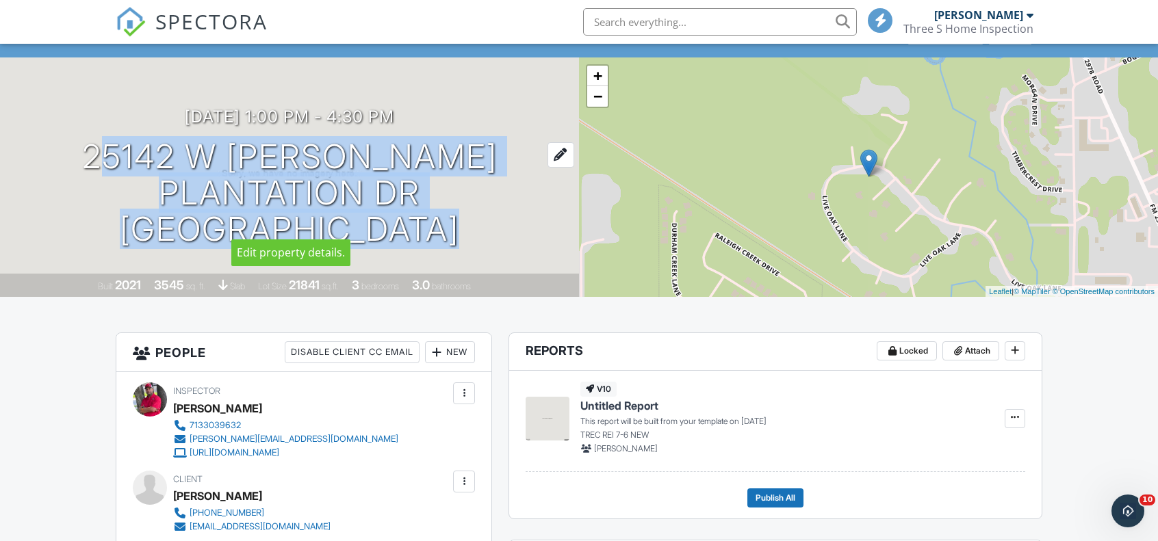
drag, startPoint x: 18, startPoint y: 171, endPoint x: 527, endPoint y: 170, distance: 509.1
click at [527, 170] on div "09/29/2025 1:00 pm - 4:30 pm 25142 W Tara Plantation Dr Tomball, TX 77375" at bounding box center [289, 177] width 579 height 140
copy h1 "25142 W Tara Plantation Dr Tomball, TX 77375"
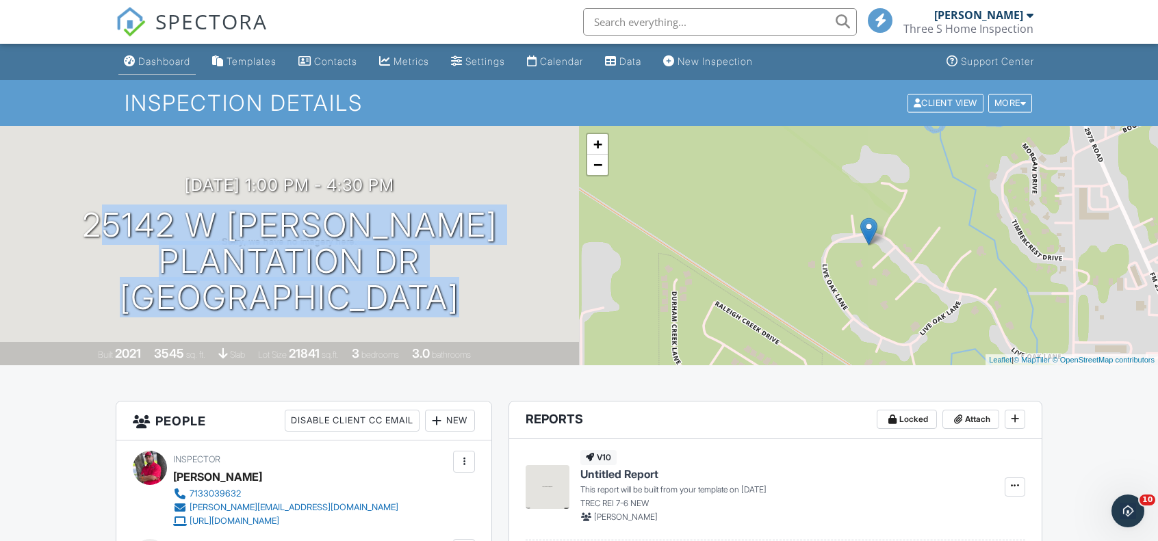
click at [151, 57] on div "Dashboard" at bounding box center [164, 61] width 52 height 12
